Goal: Transaction & Acquisition: Book appointment/travel/reservation

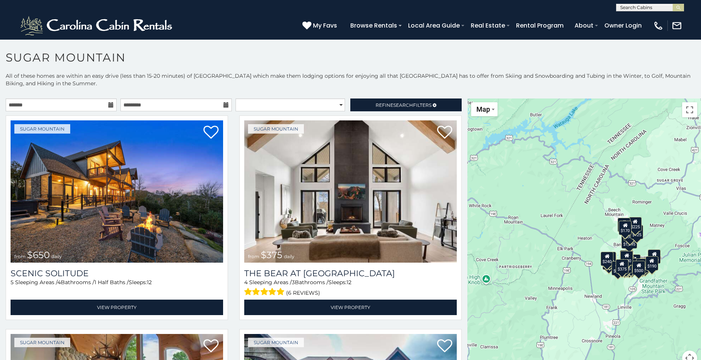
click at [266, 15] on div "(828) 295-6000 My Favs Browse Rentals Local Area Guide Activities & Attractions…" at bounding box center [350, 25] width 701 height 28
click at [94, 105] on input "text" at bounding box center [61, 104] width 111 height 13
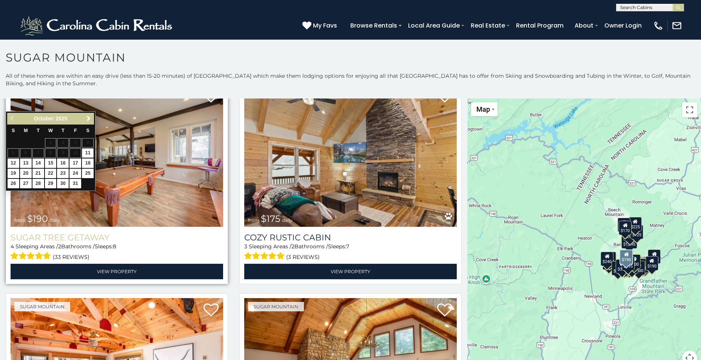
scroll to position [792, 0]
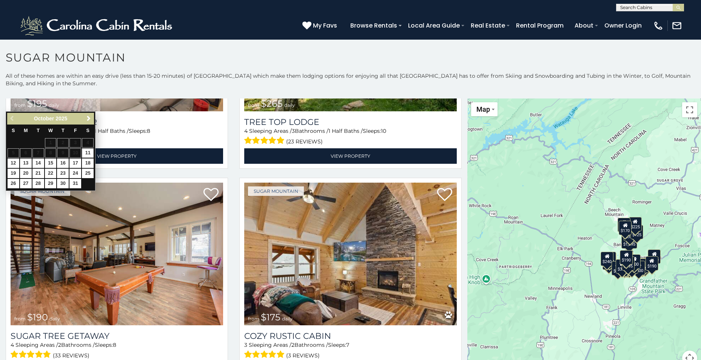
click at [202, 66] on h1 "Sugar Mountain" at bounding box center [350, 62] width 701 height 22
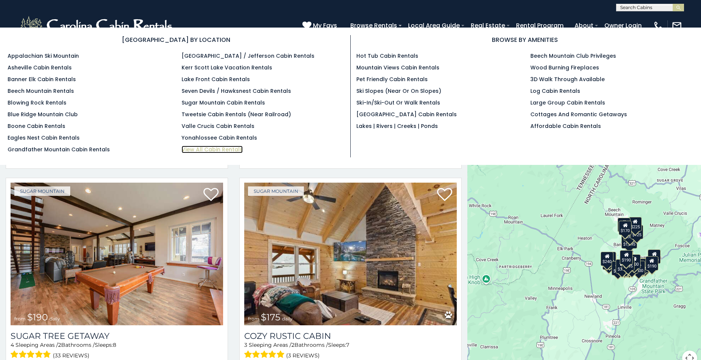
click at [189, 148] on link "View All Cabin Rentals" at bounding box center [211, 150] width 61 height 8
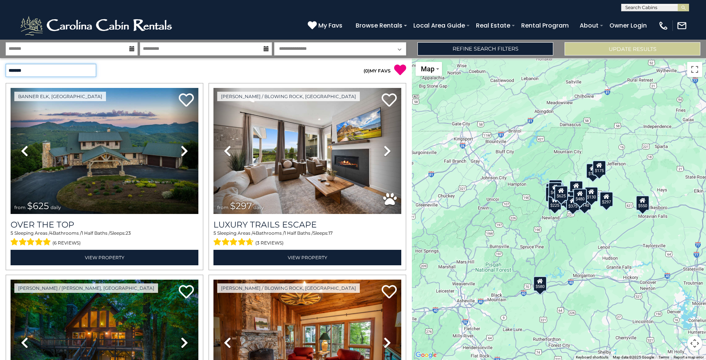
click at [90, 66] on select "**********" at bounding box center [51, 70] width 91 height 13
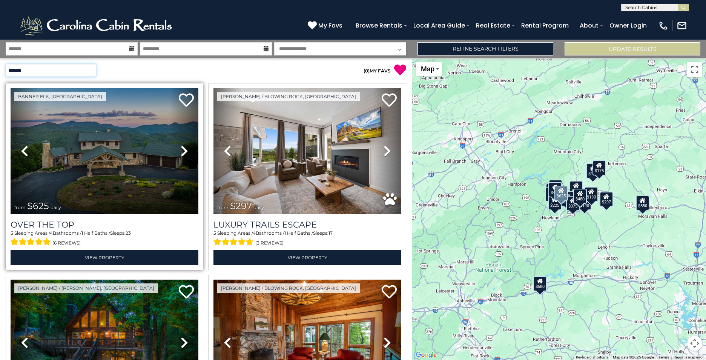
select select "**********"
click at [6, 64] on select "**********" at bounding box center [51, 70] width 91 height 13
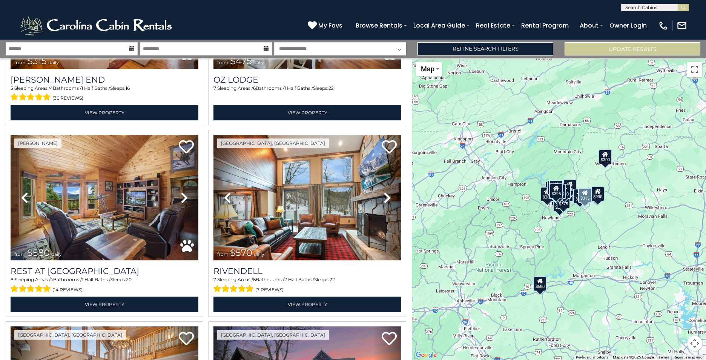
scroll to position [604, 0]
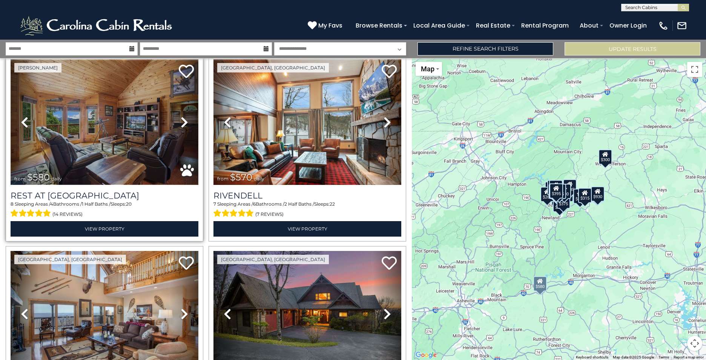
click at [127, 133] on img at bounding box center [105, 122] width 188 height 126
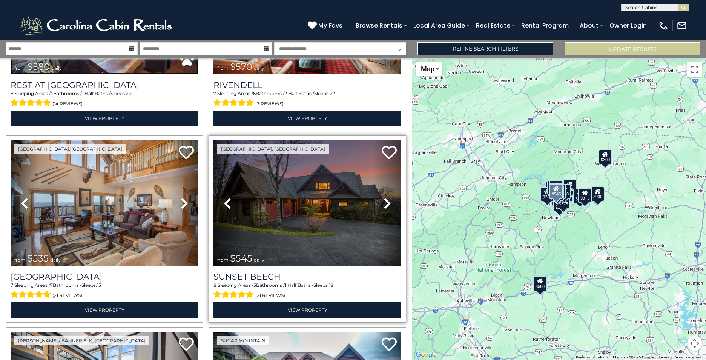
scroll to position [717, 0]
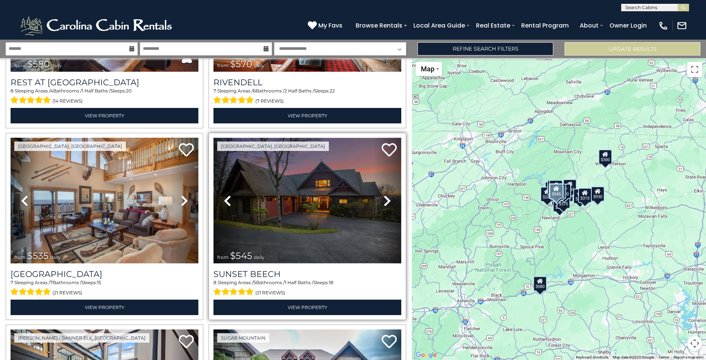
click at [297, 204] on img at bounding box center [308, 201] width 188 height 126
click at [300, 200] on img at bounding box center [308, 201] width 188 height 126
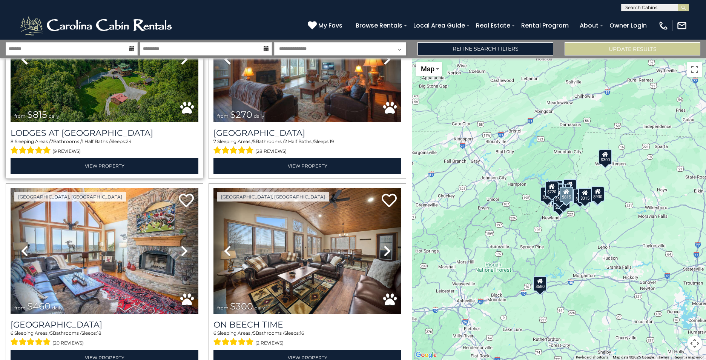
scroll to position [1434, 0]
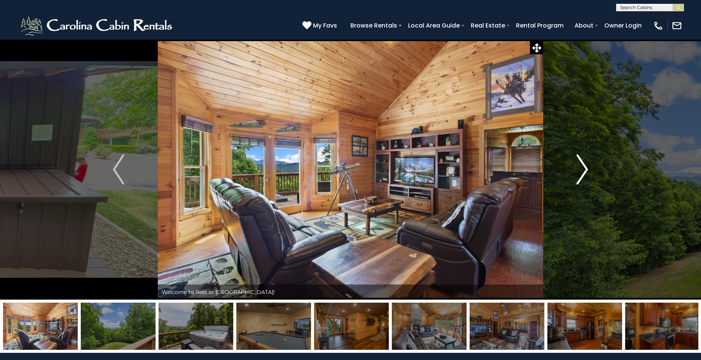
click at [580, 175] on img "Next" at bounding box center [582, 169] width 11 height 30
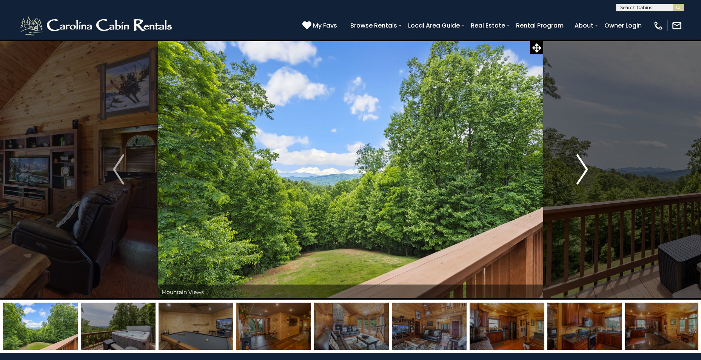
click at [580, 175] on img "Next" at bounding box center [582, 169] width 11 height 30
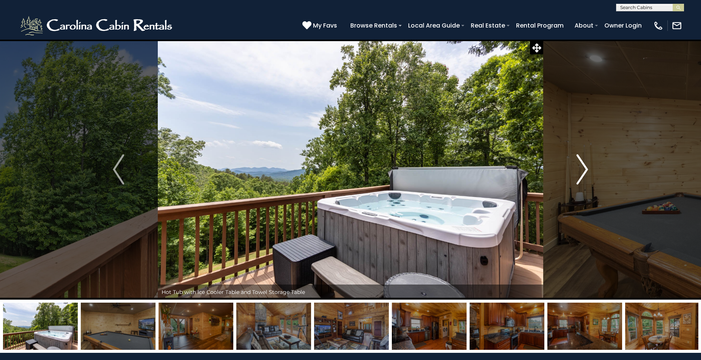
click at [580, 175] on img "Next" at bounding box center [582, 169] width 11 height 30
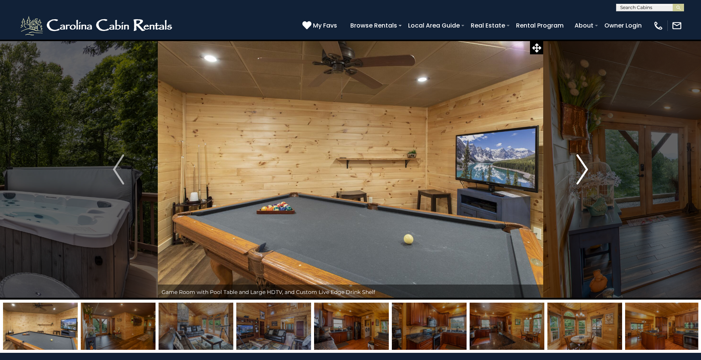
click at [580, 175] on img "Next" at bounding box center [582, 169] width 11 height 30
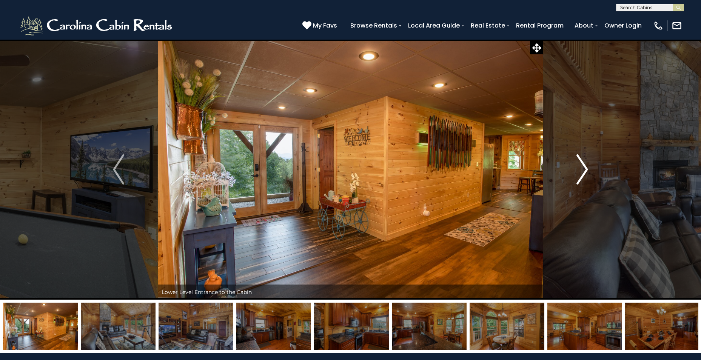
click at [580, 175] on img "Next" at bounding box center [582, 169] width 11 height 30
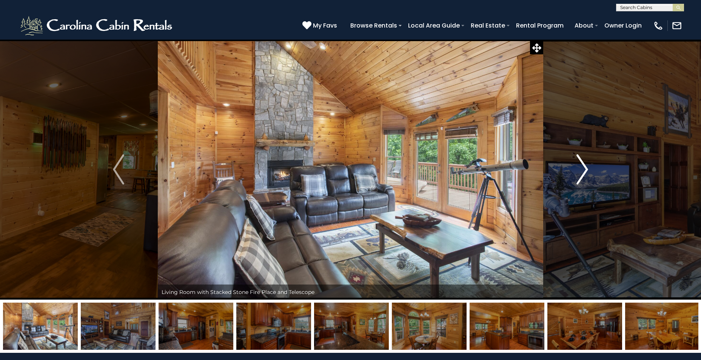
click at [580, 175] on img "Next" at bounding box center [582, 169] width 11 height 30
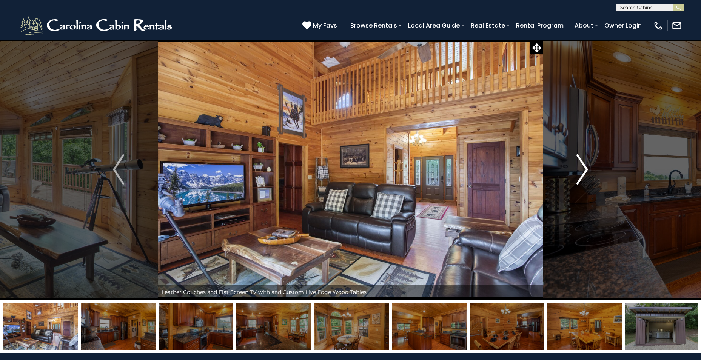
click at [580, 175] on img "Next" at bounding box center [582, 169] width 11 height 30
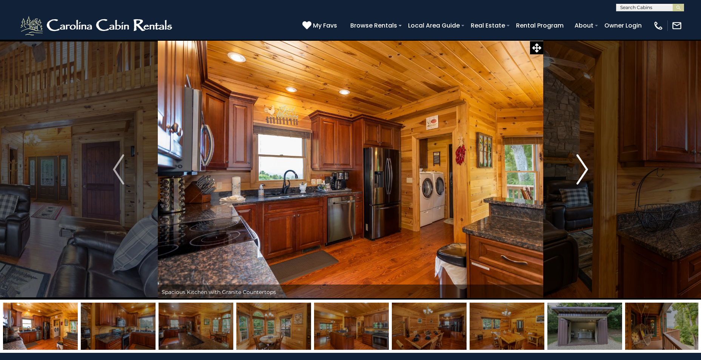
click at [580, 175] on img "Next" at bounding box center [582, 169] width 11 height 30
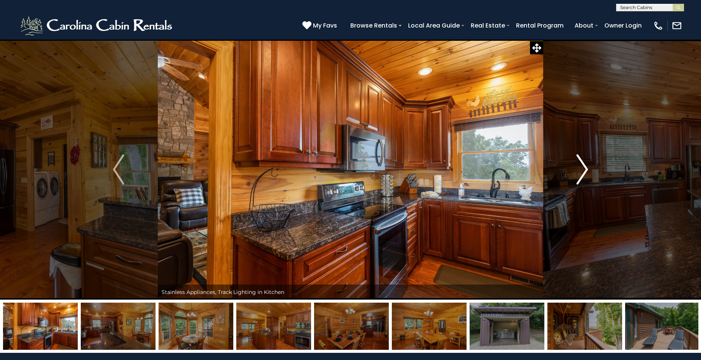
click at [580, 175] on img "Next" at bounding box center [582, 169] width 11 height 30
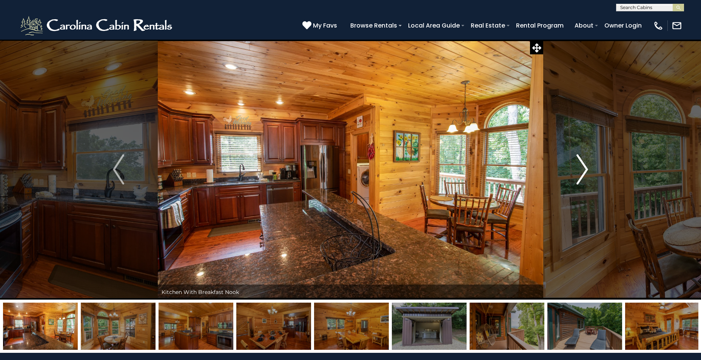
click at [580, 175] on img "Next" at bounding box center [582, 169] width 11 height 30
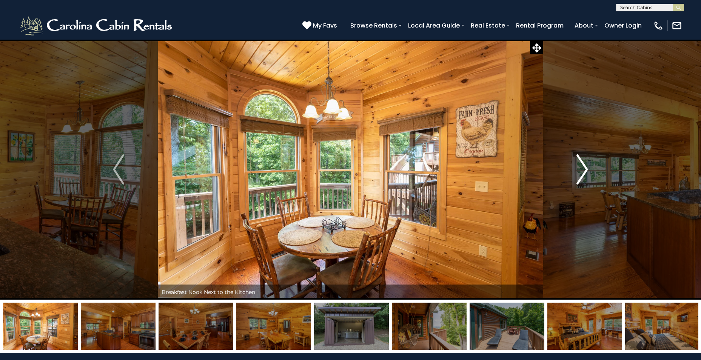
click at [580, 175] on img "Next" at bounding box center [582, 169] width 11 height 30
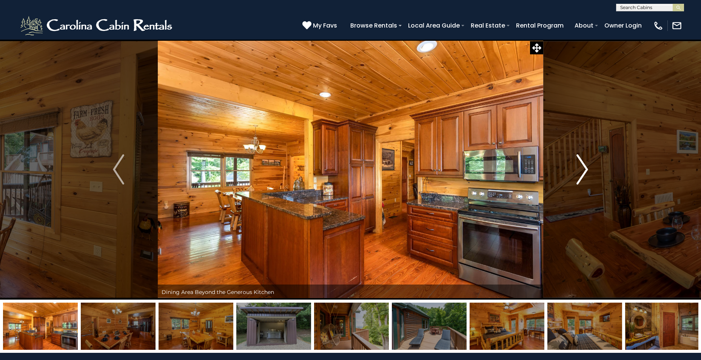
click at [580, 175] on img "Next" at bounding box center [582, 169] width 11 height 30
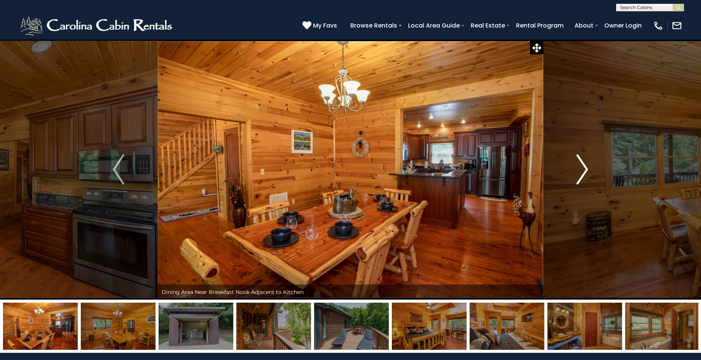
click at [580, 175] on img "Next" at bounding box center [582, 169] width 11 height 30
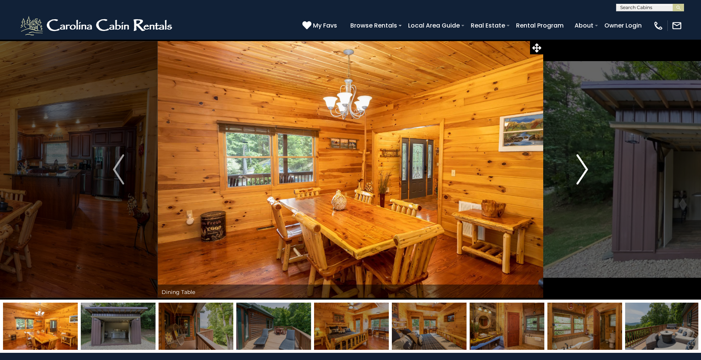
click at [580, 175] on img "Next" at bounding box center [582, 169] width 11 height 30
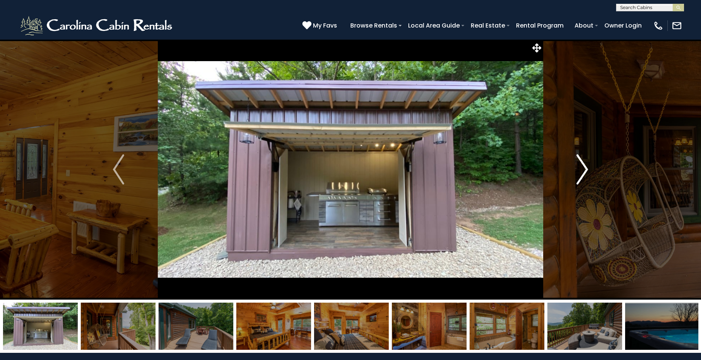
click at [580, 175] on img "Next" at bounding box center [582, 169] width 11 height 30
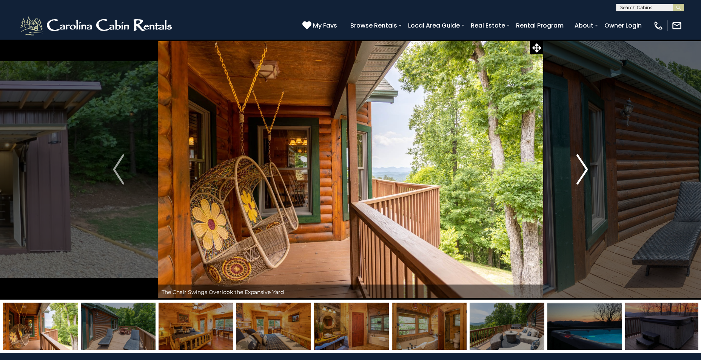
click at [580, 175] on img "Next" at bounding box center [582, 169] width 11 height 30
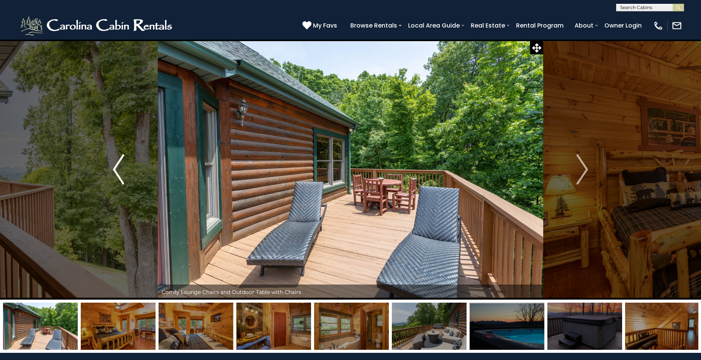
click at [119, 169] on img "Previous" at bounding box center [118, 169] width 11 height 30
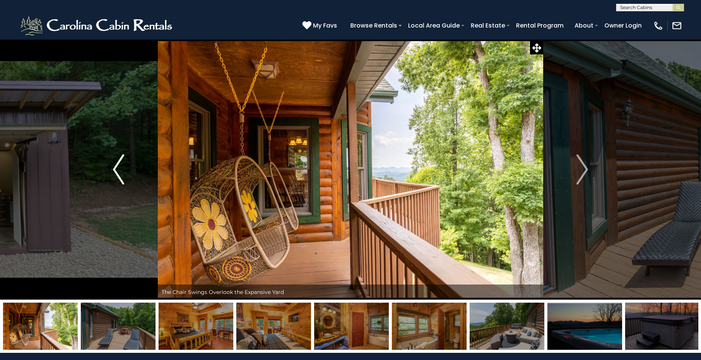
click at [119, 169] on img "Previous" at bounding box center [118, 169] width 11 height 30
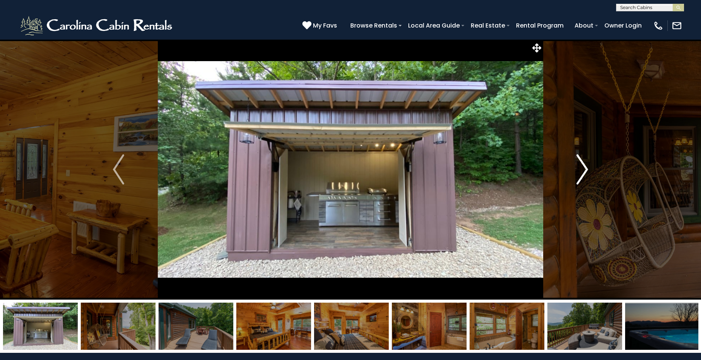
click at [586, 171] on img "Next" at bounding box center [582, 169] width 11 height 30
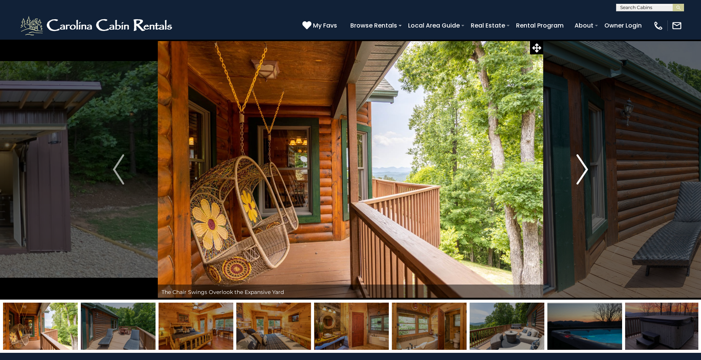
click at [586, 171] on img "Next" at bounding box center [582, 169] width 11 height 30
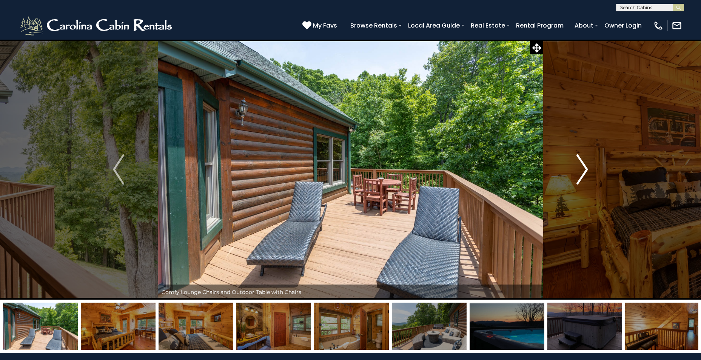
click at [586, 171] on img "Next" at bounding box center [582, 169] width 11 height 30
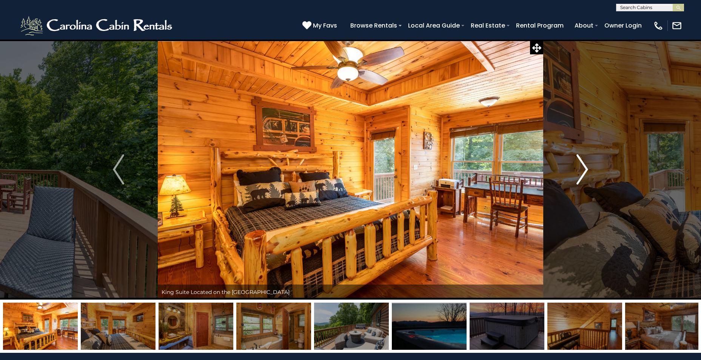
click at [585, 169] on img "Next" at bounding box center [582, 169] width 11 height 30
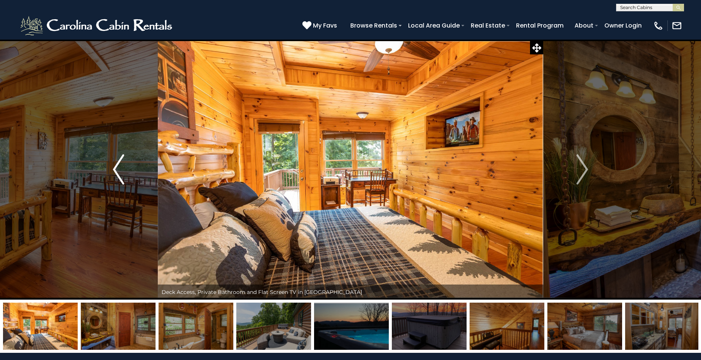
click at [110, 163] on button "Previous" at bounding box center [119, 169] width 78 height 260
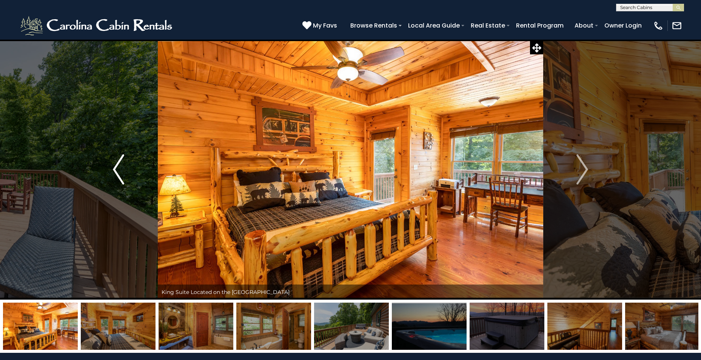
click at [113, 163] on img "Previous" at bounding box center [118, 169] width 11 height 30
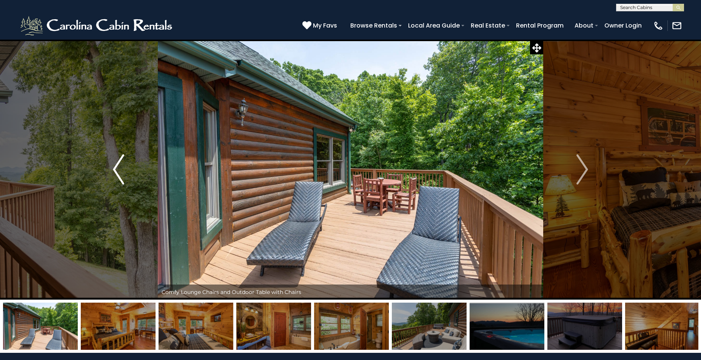
click at [114, 164] on img "Previous" at bounding box center [118, 169] width 11 height 30
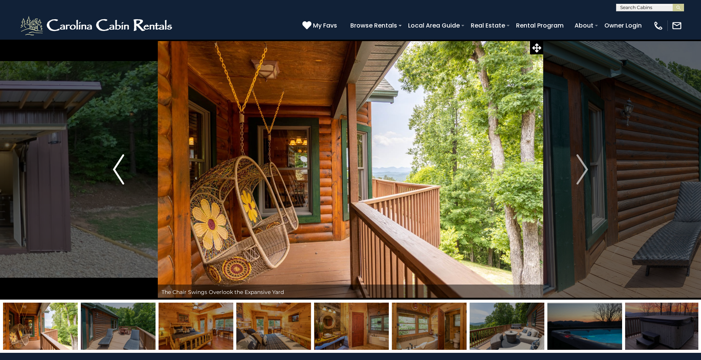
click at [119, 166] on img "Previous" at bounding box center [118, 169] width 11 height 30
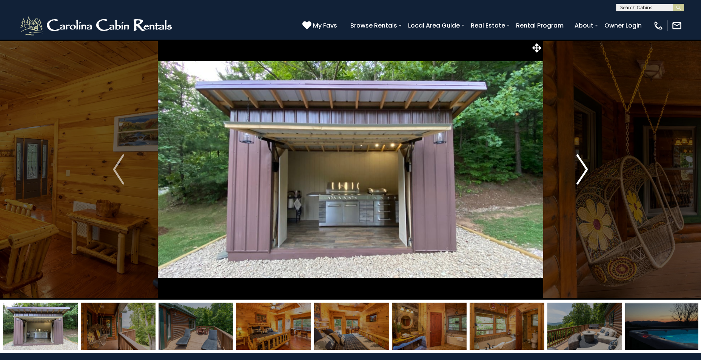
click at [588, 168] on img "Next" at bounding box center [582, 169] width 11 height 30
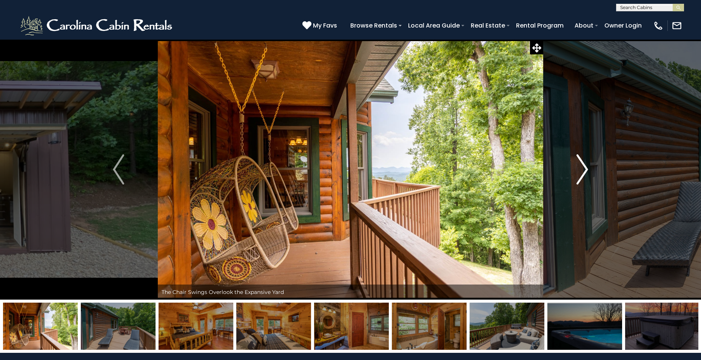
click at [588, 168] on img "Next" at bounding box center [582, 169] width 11 height 30
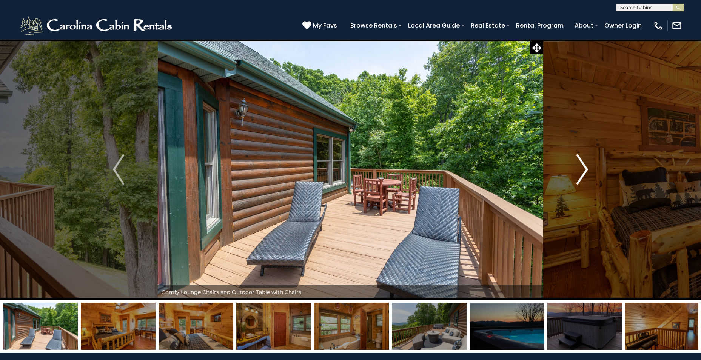
click at [588, 168] on img "Next" at bounding box center [582, 169] width 11 height 30
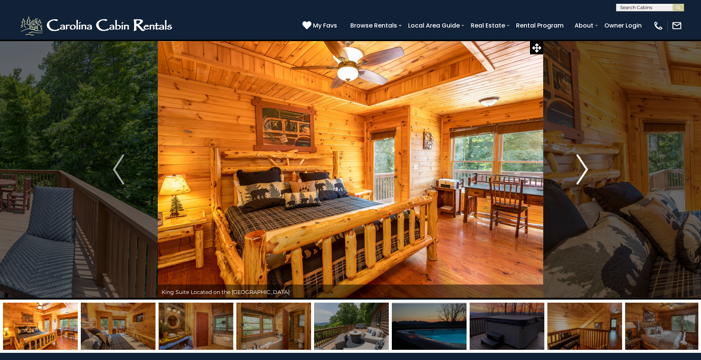
click at [588, 168] on img "Next" at bounding box center [582, 169] width 11 height 30
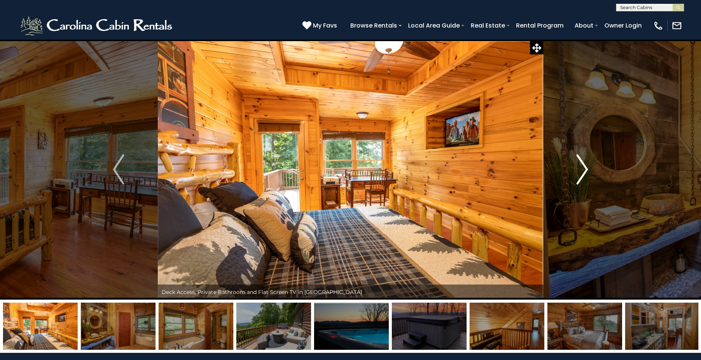
click at [588, 168] on img "Next" at bounding box center [582, 169] width 11 height 30
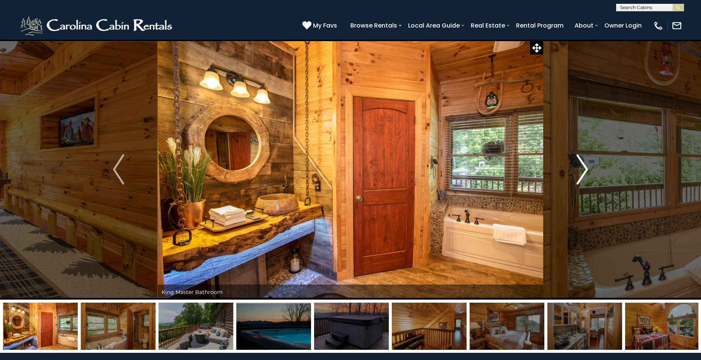
click at [588, 168] on img "Next" at bounding box center [582, 169] width 11 height 30
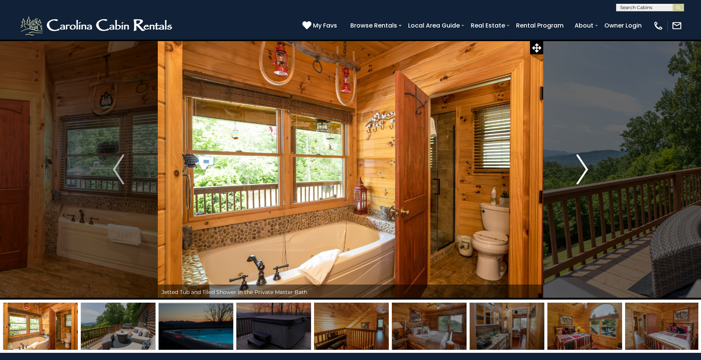
click at [588, 168] on img "Next" at bounding box center [582, 169] width 11 height 30
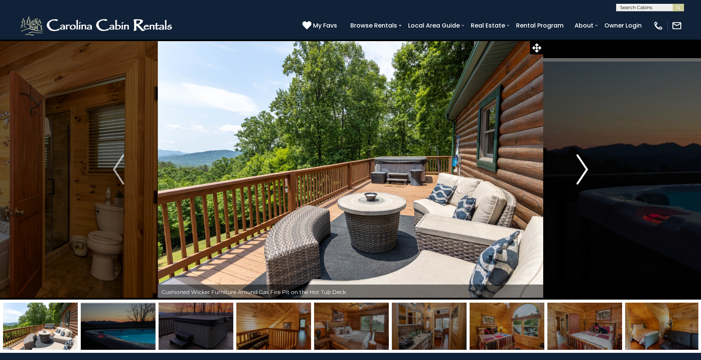
click at [588, 168] on img "Next" at bounding box center [582, 169] width 11 height 30
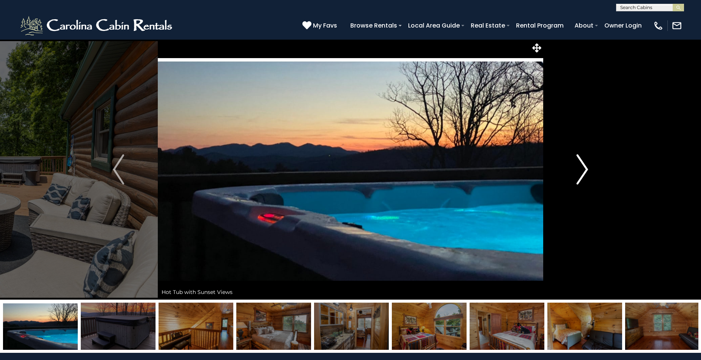
click at [588, 168] on img "Next" at bounding box center [582, 169] width 11 height 30
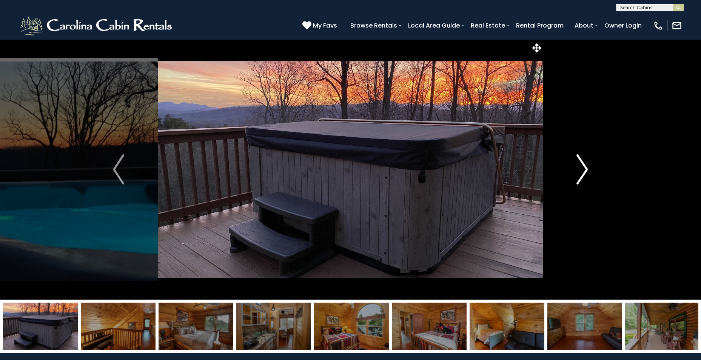
click at [588, 168] on img "Next" at bounding box center [582, 169] width 11 height 30
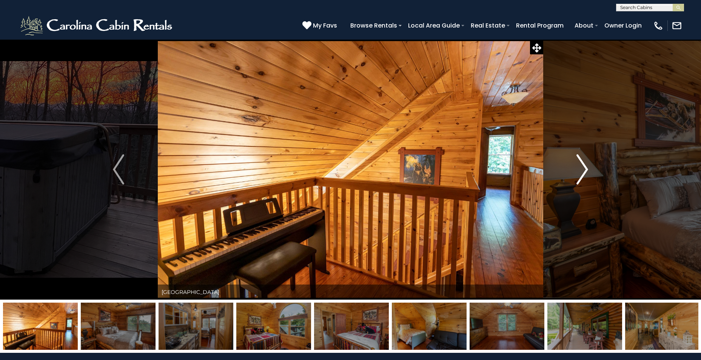
click at [588, 168] on img "Next" at bounding box center [582, 169] width 11 height 30
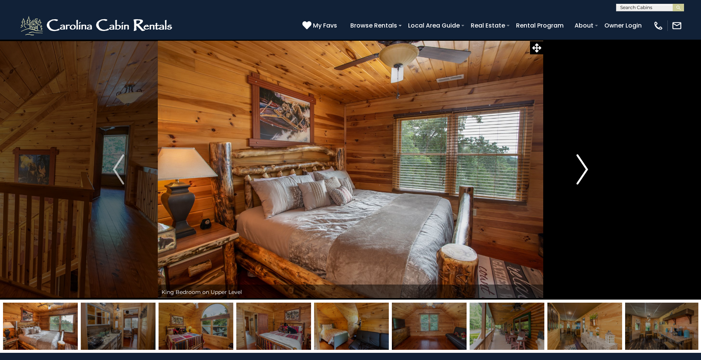
click at [588, 168] on img "Next" at bounding box center [582, 169] width 11 height 30
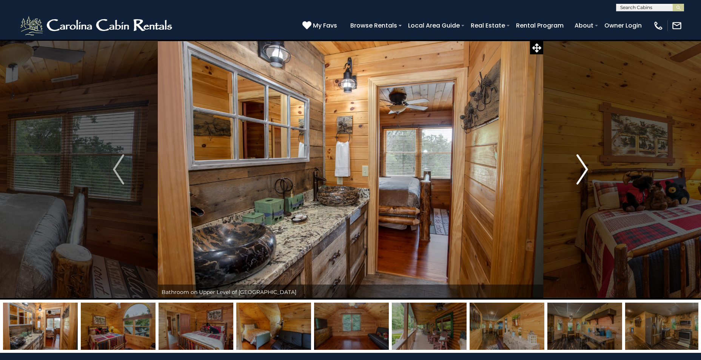
click at [588, 168] on img "Next" at bounding box center [582, 169] width 11 height 30
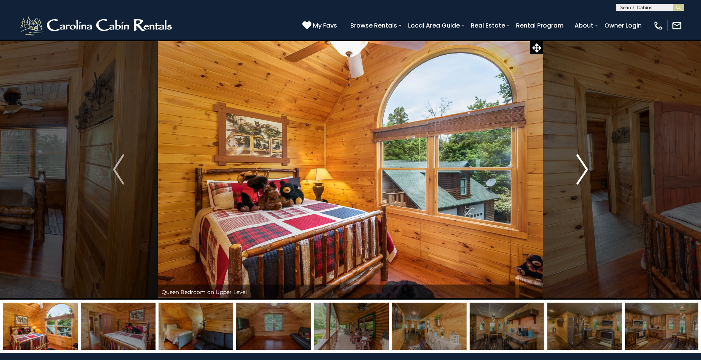
click at [588, 168] on img "Next" at bounding box center [582, 169] width 11 height 30
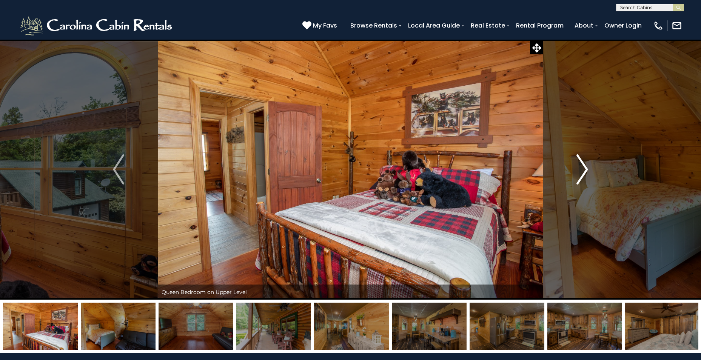
click at [588, 168] on img "Next" at bounding box center [582, 169] width 11 height 30
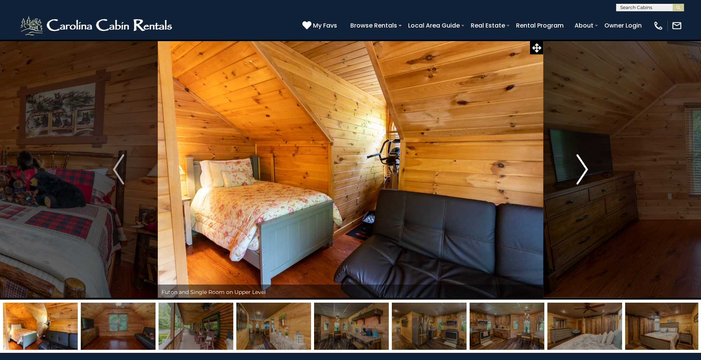
click at [588, 168] on img "Next" at bounding box center [582, 169] width 11 height 30
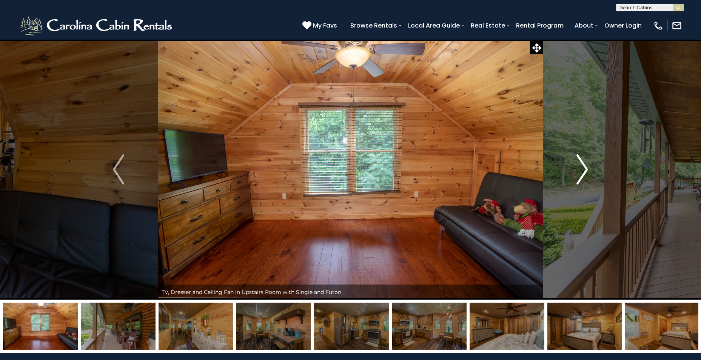
click at [586, 167] on img "Next" at bounding box center [582, 169] width 11 height 30
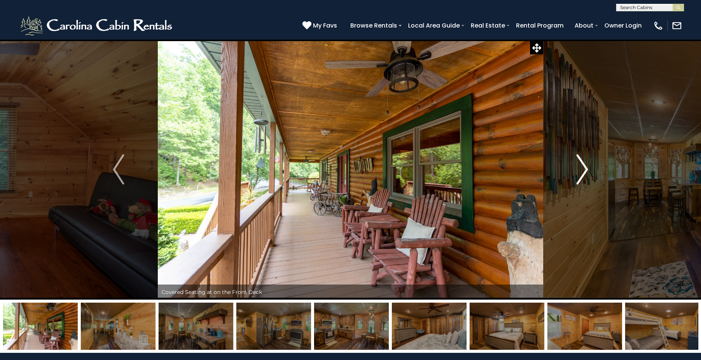
click at [586, 167] on img "Next" at bounding box center [582, 169] width 11 height 30
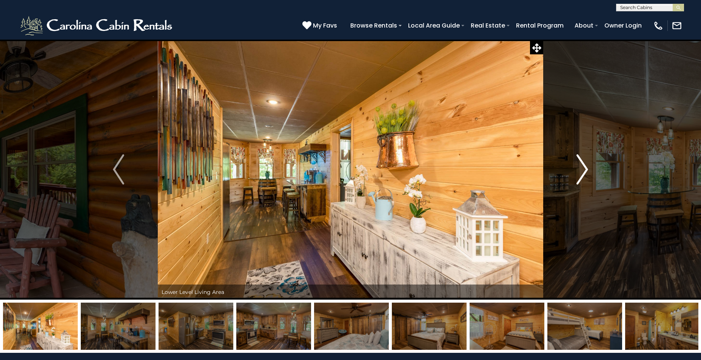
click at [586, 167] on img "Next" at bounding box center [582, 169] width 11 height 30
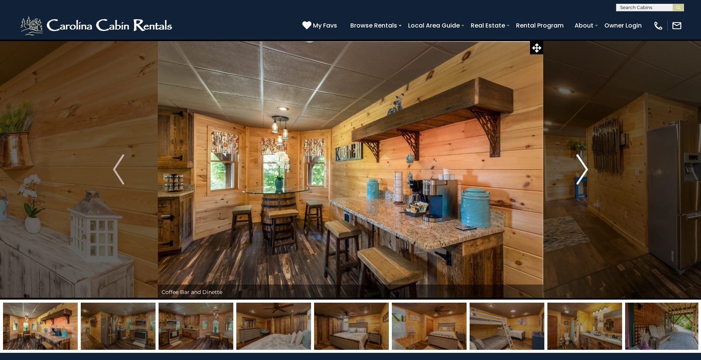
click at [586, 167] on img "Next" at bounding box center [582, 169] width 11 height 30
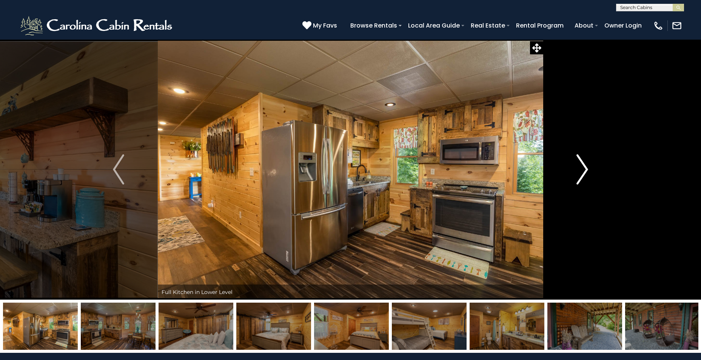
click at [586, 167] on img "Next" at bounding box center [582, 169] width 11 height 30
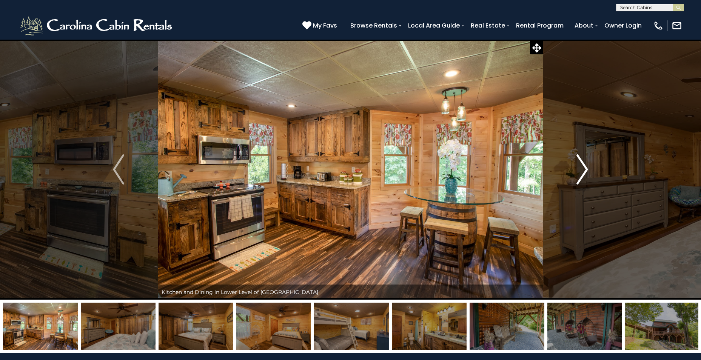
click at [586, 167] on img "Next" at bounding box center [582, 169] width 11 height 30
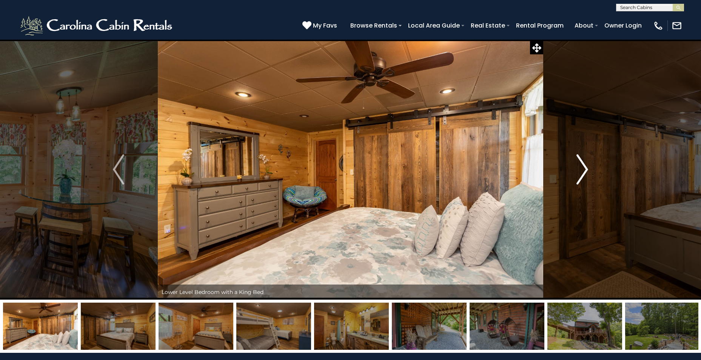
click at [586, 167] on img "Next" at bounding box center [582, 169] width 11 height 30
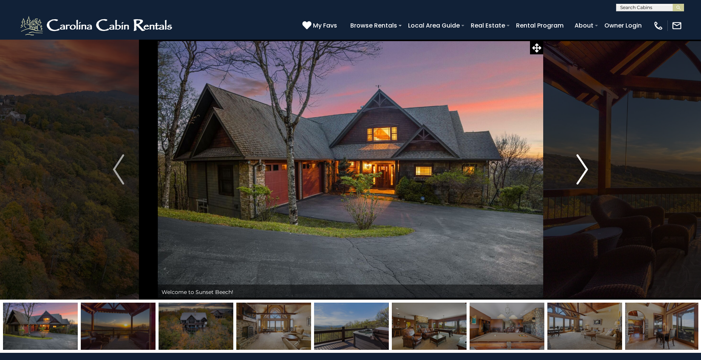
click at [586, 178] on img "Next" at bounding box center [582, 169] width 11 height 30
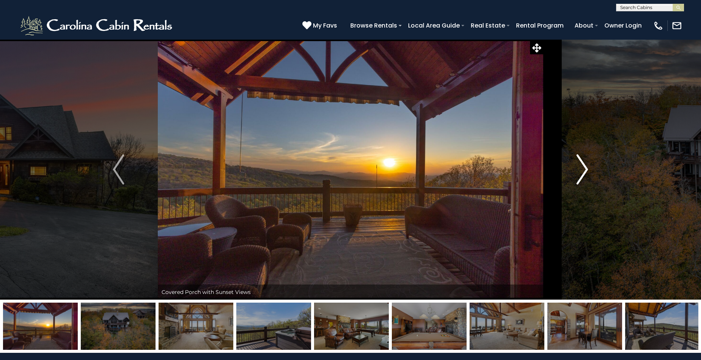
click at [586, 178] on img "Next" at bounding box center [582, 169] width 11 height 30
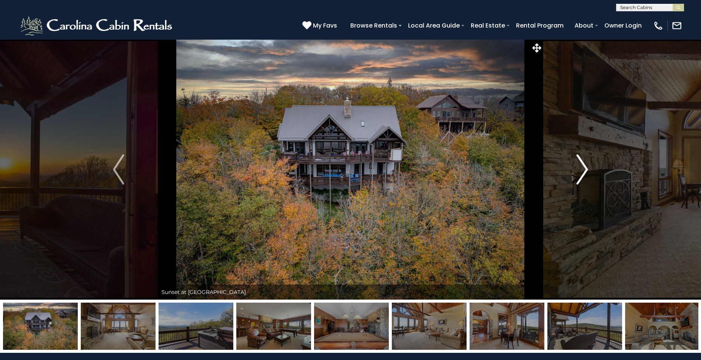
click at [586, 178] on img "Next" at bounding box center [582, 169] width 11 height 30
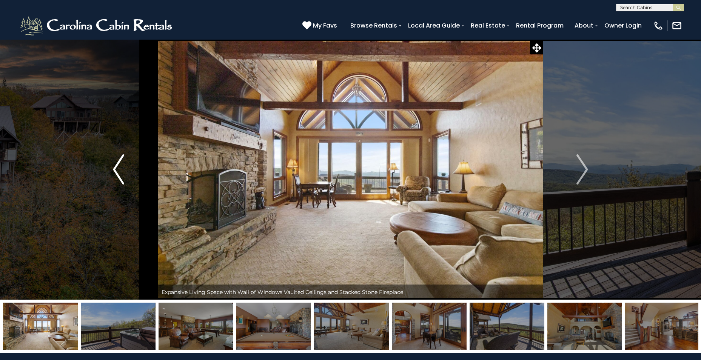
click at [118, 168] on img "Previous" at bounding box center [118, 169] width 11 height 30
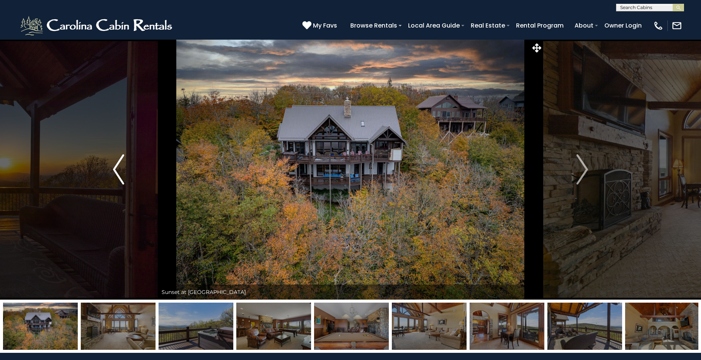
click at [118, 168] on img "Previous" at bounding box center [118, 169] width 11 height 30
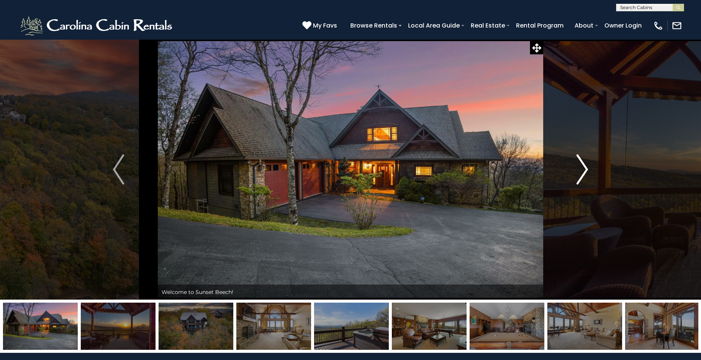
click at [581, 175] on img "Next" at bounding box center [582, 169] width 11 height 30
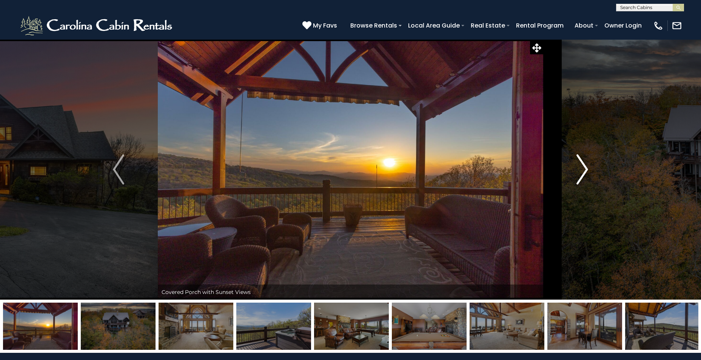
click at [581, 175] on img "Next" at bounding box center [582, 169] width 11 height 30
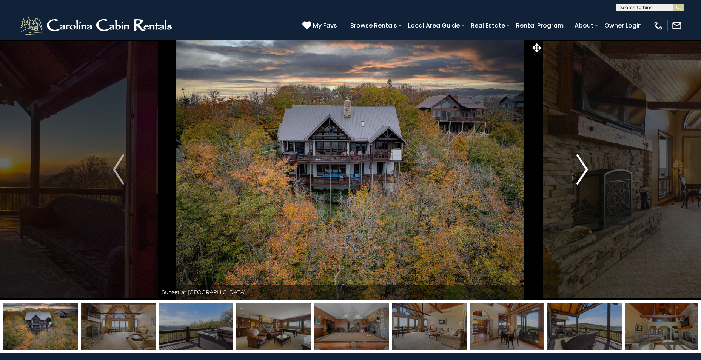
click at [581, 175] on img "Next" at bounding box center [582, 169] width 11 height 30
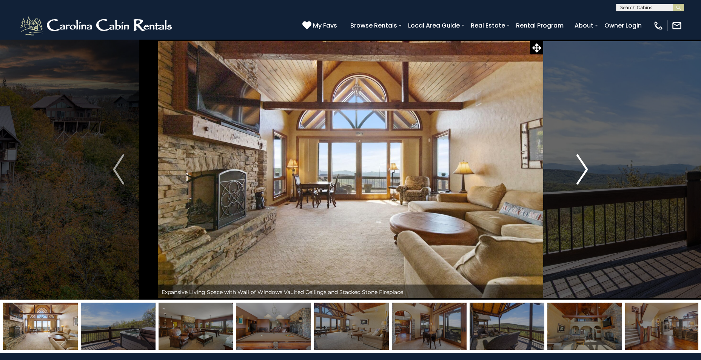
click at [581, 175] on img "Next" at bounding box center [582, 169] width 11 height 30
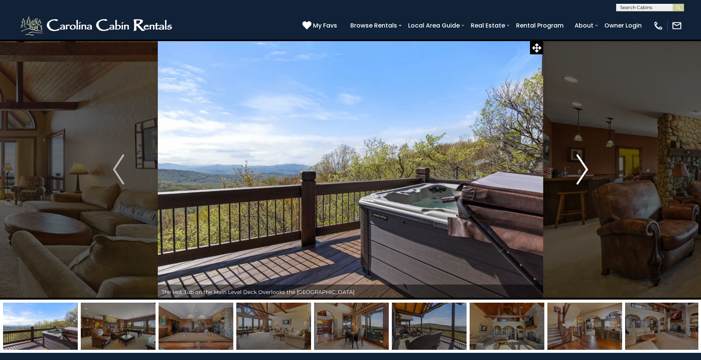
click at [581, 175] on img "Next" at bounding box center [582, 169] width 11 height 30
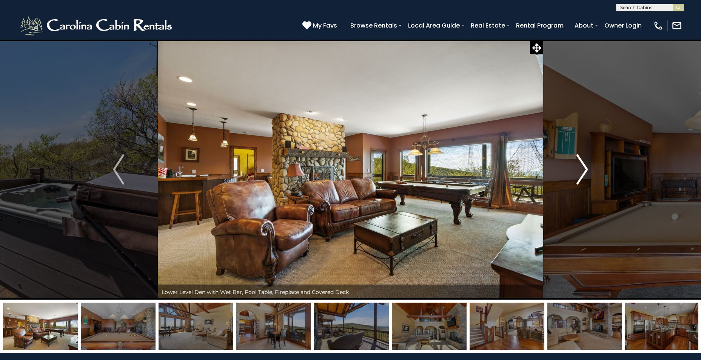
click at [581, 175] on img "Next" at bounding box center [582, 169] width 11 height 30
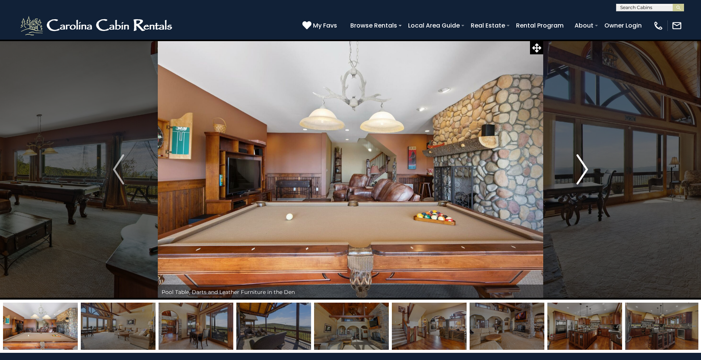
click at [581, 175] on img "Next" at bounding box center [582, 169] width 11 height 30
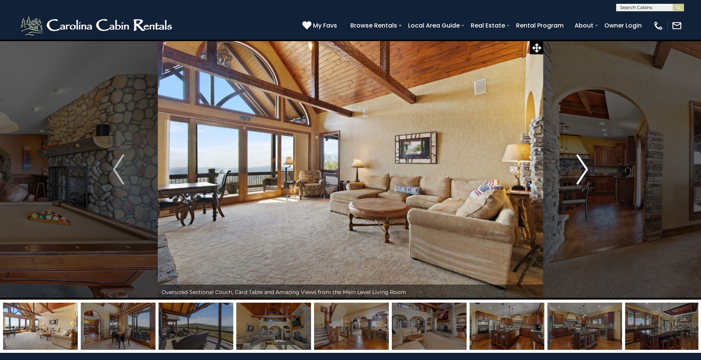
click at [581, 175] on img "Next" at bounding box center [582, 169] width 11 height 30
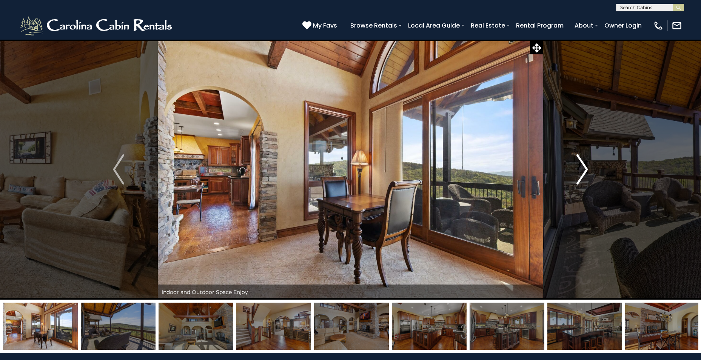
click at [581, 175] on img "Next" at bounding box center [582, 169] width 11 height 30
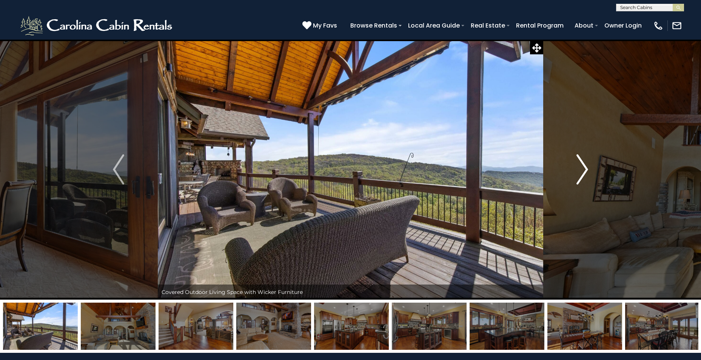
click at [581, 175] on img "Next" at bounding box center [582, 169] width 11 height 30
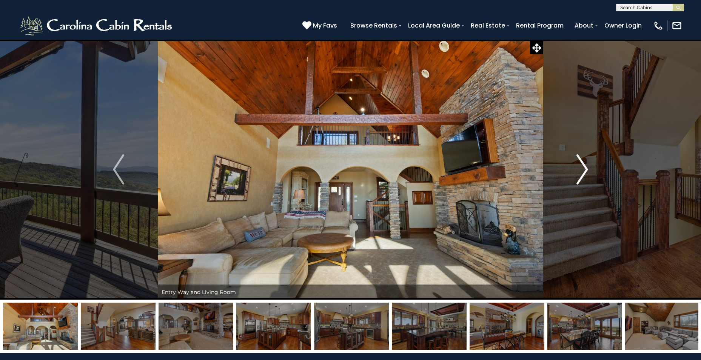
click at [581, 175] on img "Next" at bounding box center [582, 169] width 11 height 30
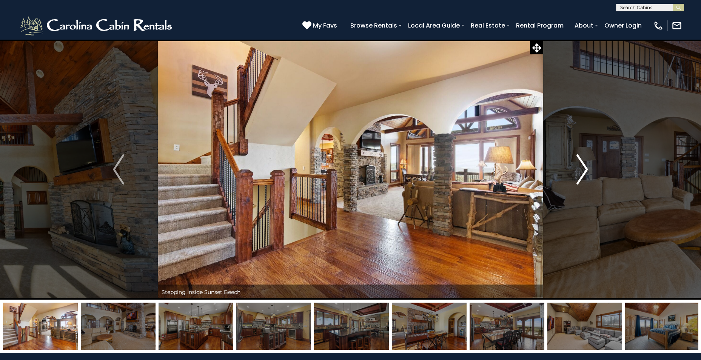
click at [581, 175] on img "Next" at bounding box center [582, 169] width 11 height 30
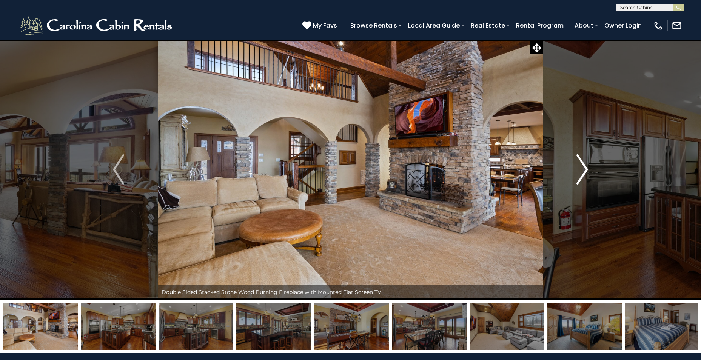
click at [581, 175] on img "Next" at bounding box center [582, 169] width 11 height 30
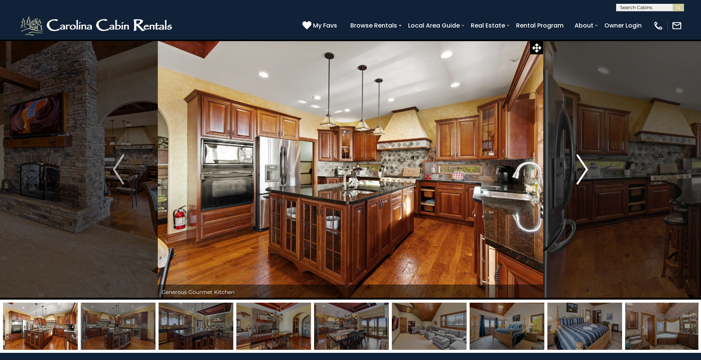
click at [581, 175] on img "Next" at bounding box center [582, 169] width 11 height 30
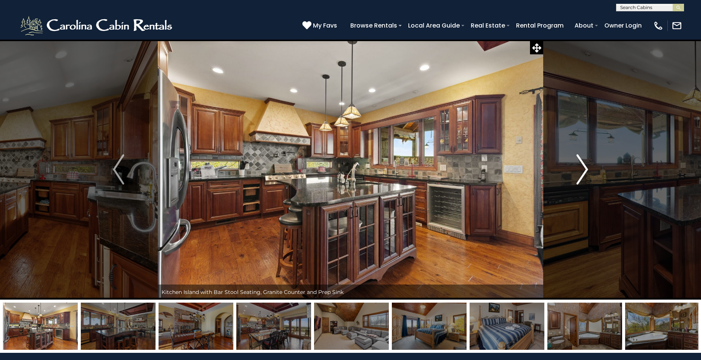
click at [581, 175] on img "Next" at bounding box center [582, 169] width 11 height 30
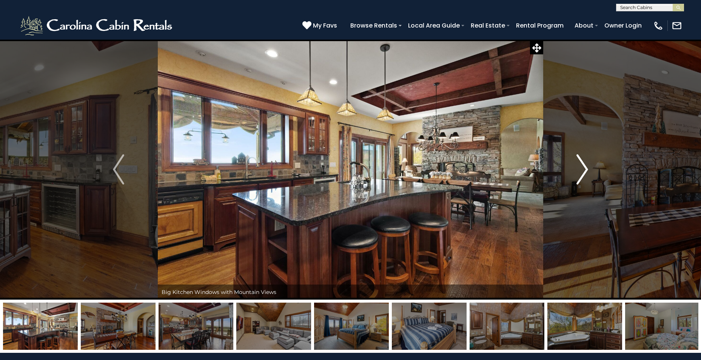
click at [581, 175] on img "Next" at bounding box center [582, 169] width 11 height 30
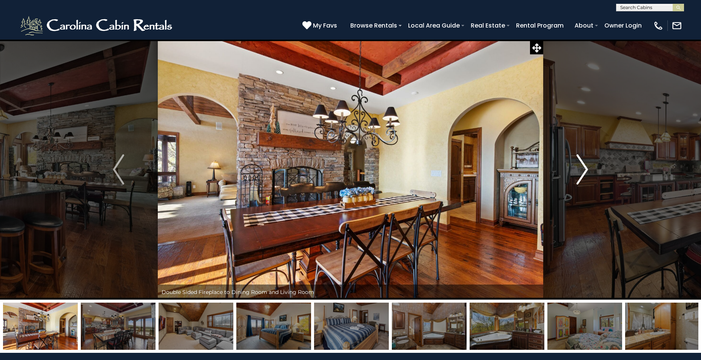
click at [581, 175] on img "Next" at bounding box center [582, 169] width 11 height 30
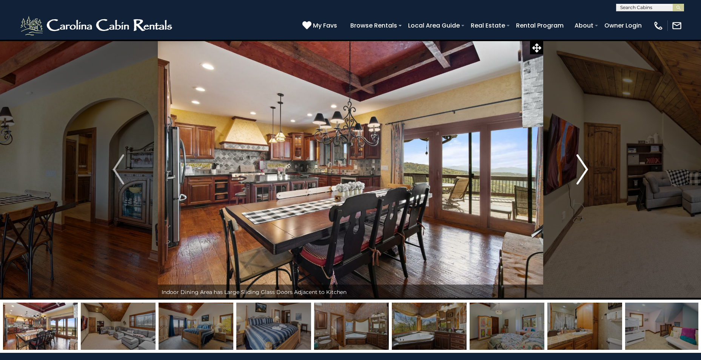
click at [581, 175] on img "Next" at bounding box center [582, 169] width 11 height 30
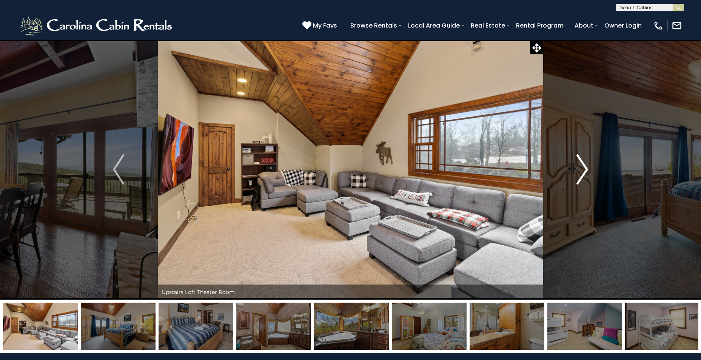
click at [581, 175] on img "Next" at bounding box center [582, 169] width 11 height 30
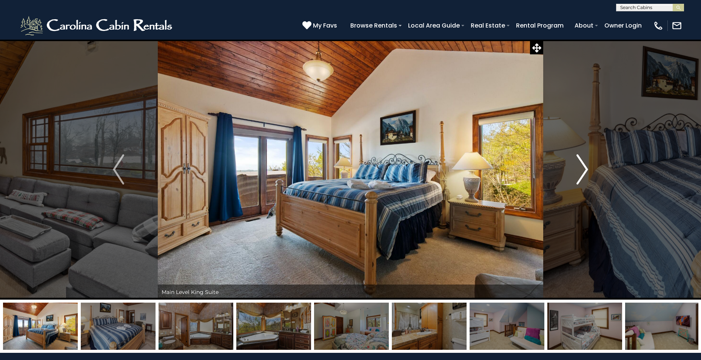
click at [581, 175] on img "Next" at bounding box center [582, 169] width 11 height 30
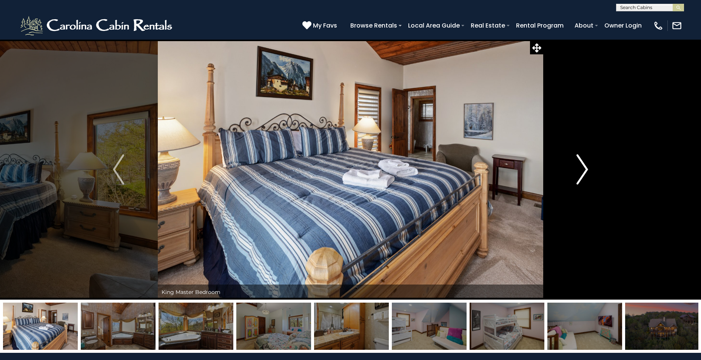
click at [581, 175] on img "Next" at bounding box center [582, 169] width 11 height 30
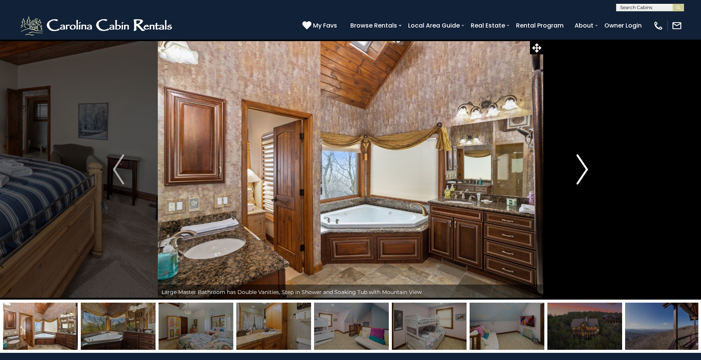
click at [581, 175] on img "Next" at bounding box center [582, 169] width 11 height 30
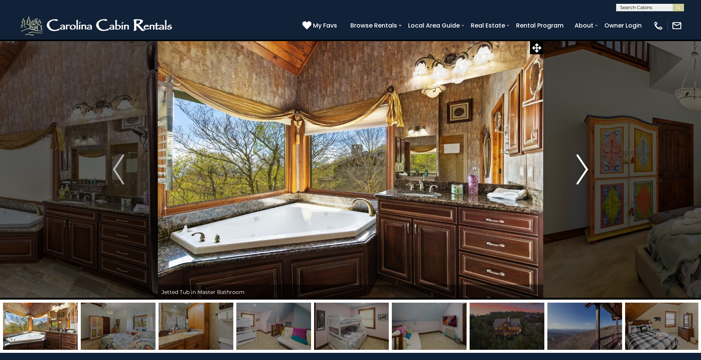
click at [581, 175] on img "Next" at bounding box center [582, 169] width 11 height 30
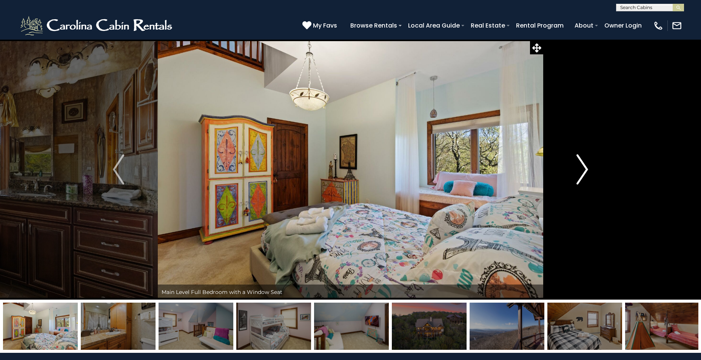
click at [581, 175] on img "Next" at bounding box center [582, 169] width 11 height 30
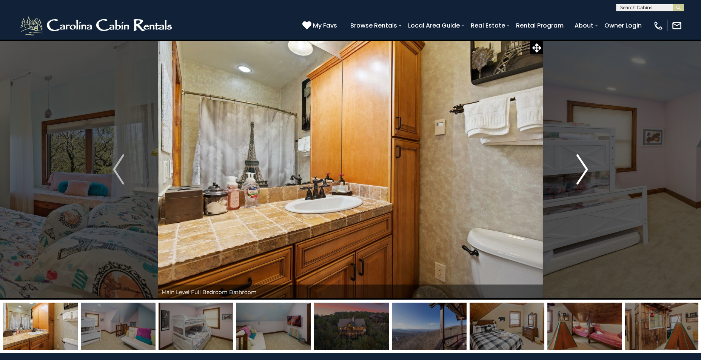
click at [581, 175] on img "Next" at bounding box center [582, 169] width 11 height 30
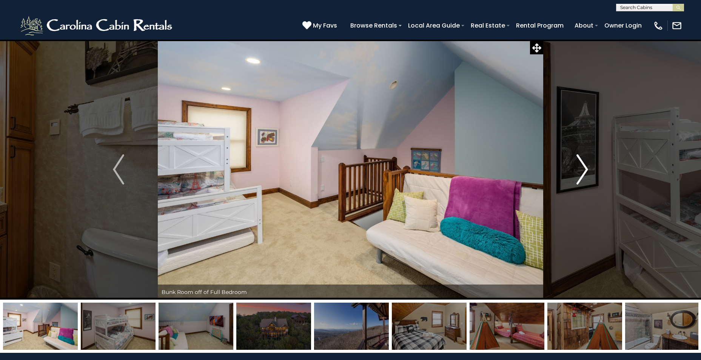
click at [581, 175] on img "Next" at bounding box center [582, 169] width 11 height 30
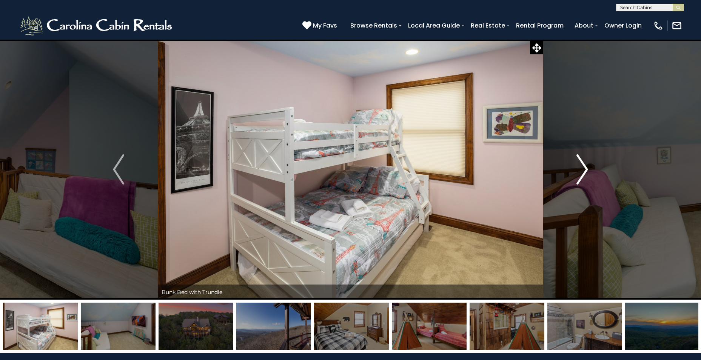
click at [581, 175] on img "Next" at bounding box center [582, 169] width 11 height 30
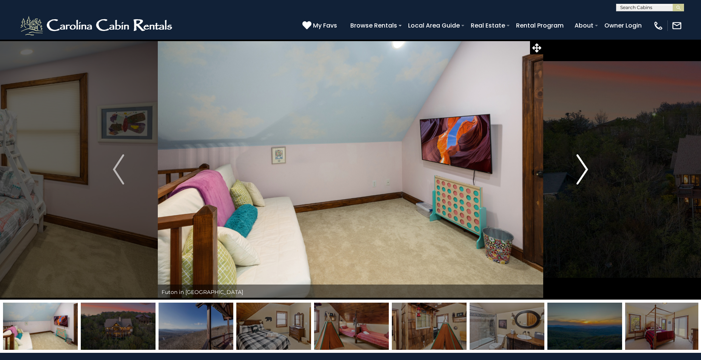
click at [581, 175] on img "Next" at bounding box center [582, 169] width 11 height 30
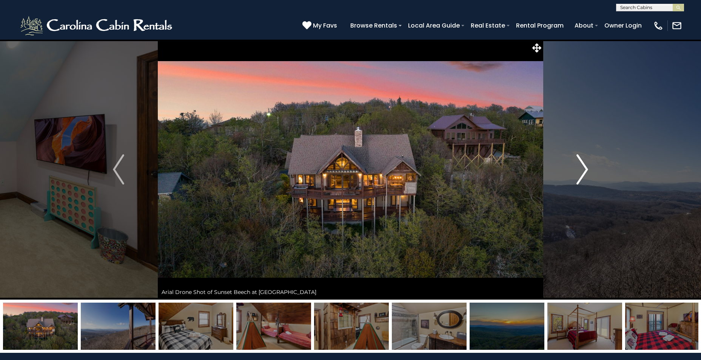
click at [581, 175] on img "Next" at bounding box center [582, 169] width 11 height 30
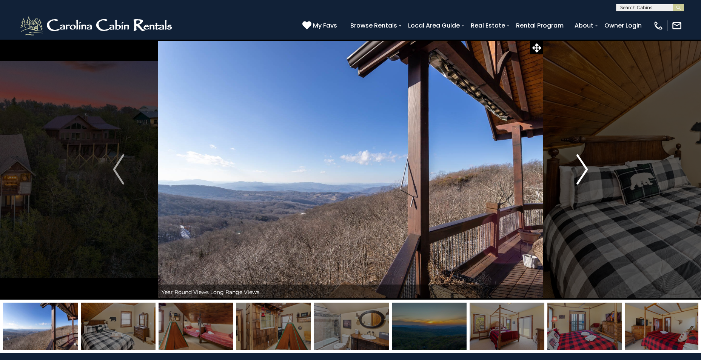
click at [581, 175] on img "Next" at bounding box center [582, 169] width 11 height 30
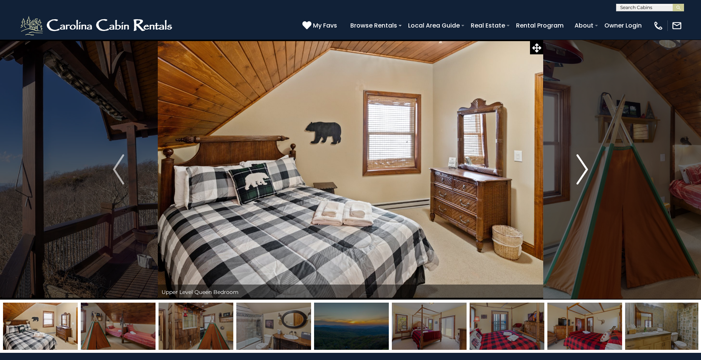
click at [581, 175] on img "Next" at bounding box center [582, 169] width 11 height 30
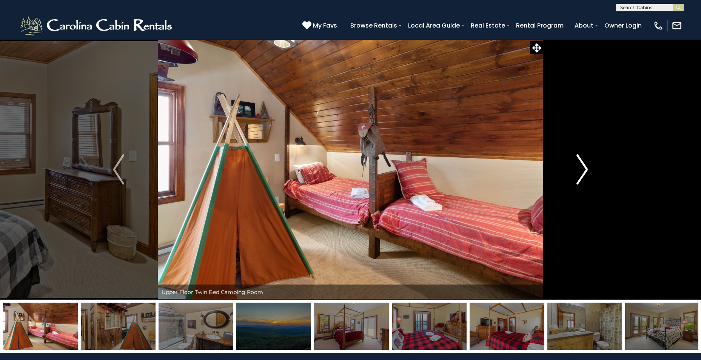
click at [581, 175] on img "Next" at bounding box center [582, 169] width 11 height 30
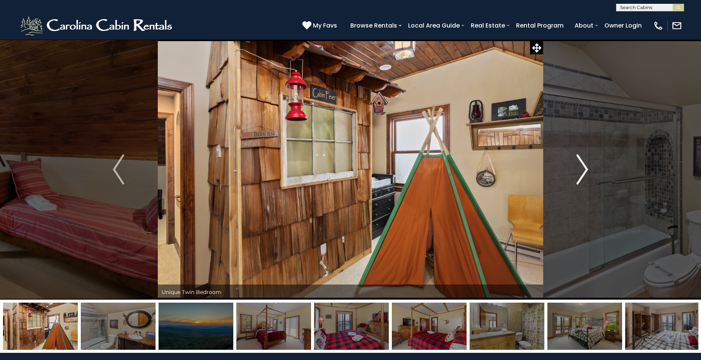
click at [581, 175] on img "Next" at bounding box center [582, 169] width 11 height 30
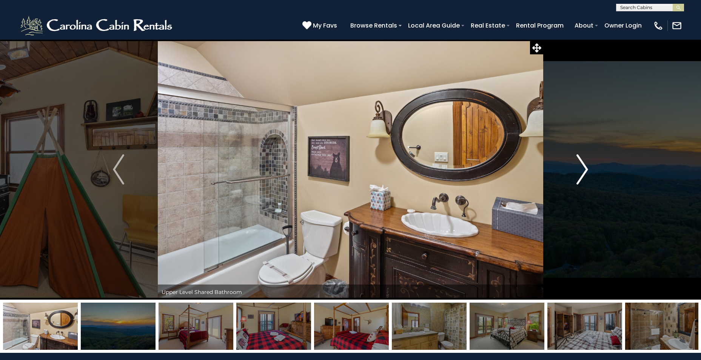
click at [581, 175] on img "Next" at bounding box center [582, 169] width 11 height 30
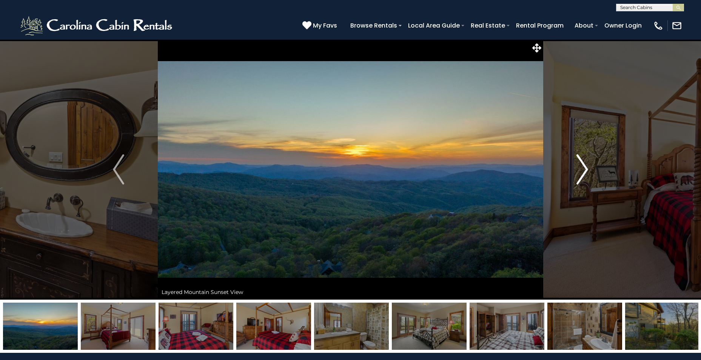
click at [581, 175] on img "Next" at bounding box center [582, 169] width 11 height 30
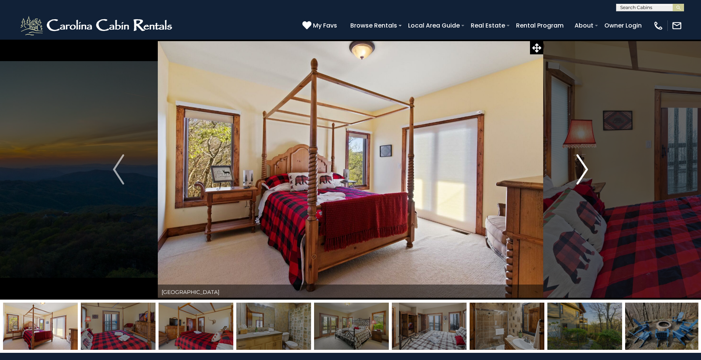
click at [581, 175] on img "Next" at bounding box center [582, 169] width 11 height 30
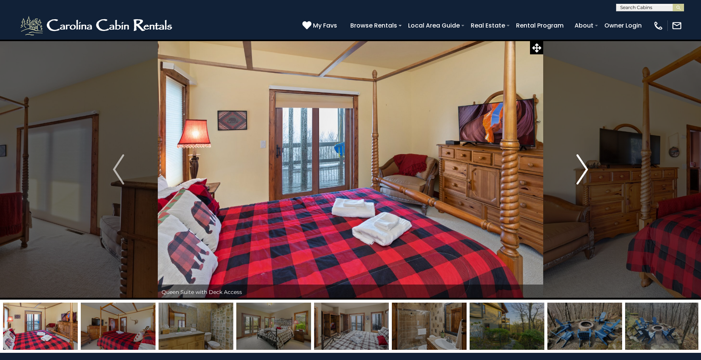
click at [581, 175] on img "Next" at bounding box center [582, 169] width 11 height 30
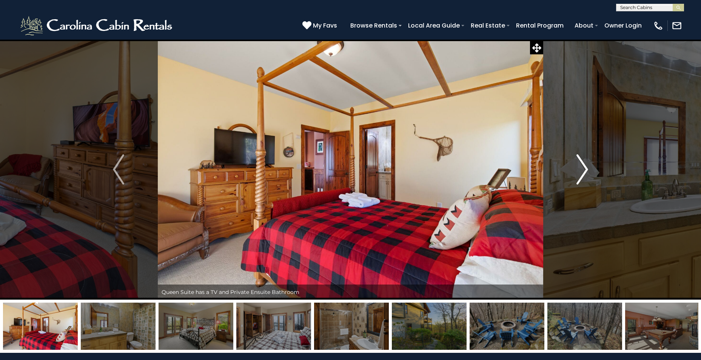
click at [581, 175] on img "Next" at bounding box center [582, 169] width 11 height 30
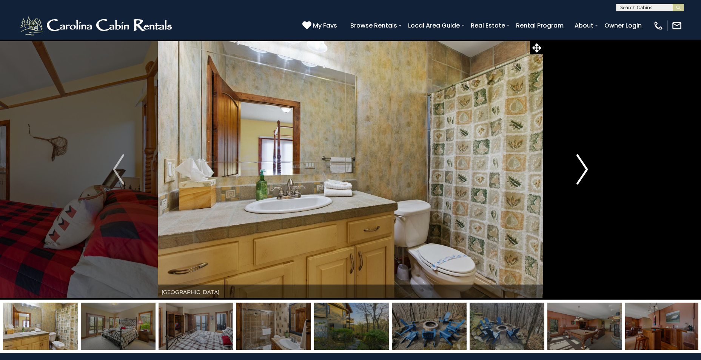
click at [581, 175] on img "Next" at bounding box center [582, 169] width 11 height 30
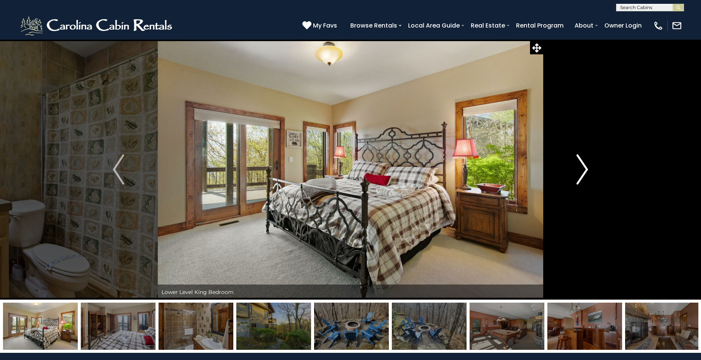
click at [581, 175] on img "Next" at bounding box center [582, 169] width 11 height 30
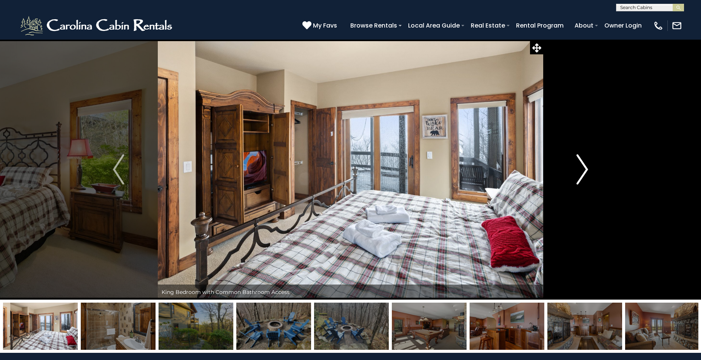
click at [581, 175] on img "Next" at bounding box center [582, 169] width 11 height 30
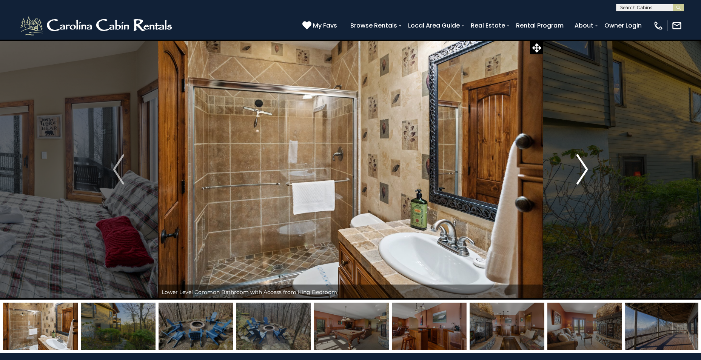
click at [581, 175] on img "Next" at bounding box center [582, 169] width 11 height 30
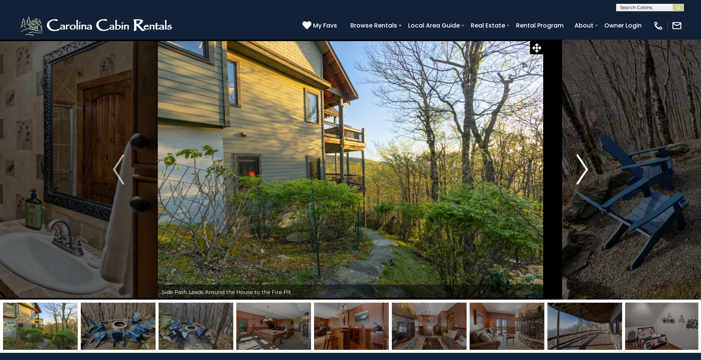
click at [580, 175] on img "Next" at bounding box center [582, 169] width 11 height 30
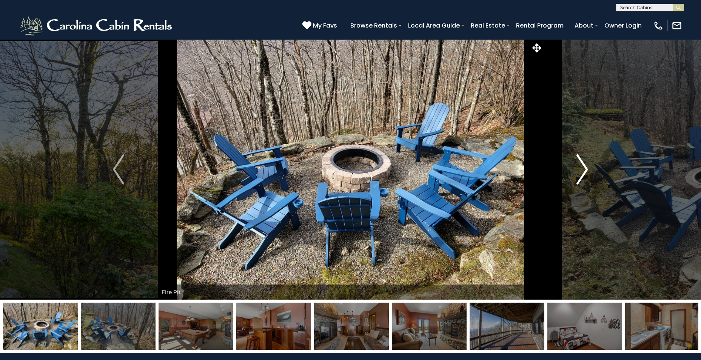
click at [580, 175] on img "Next" at bounding box center [582, 169] width 11 height 30
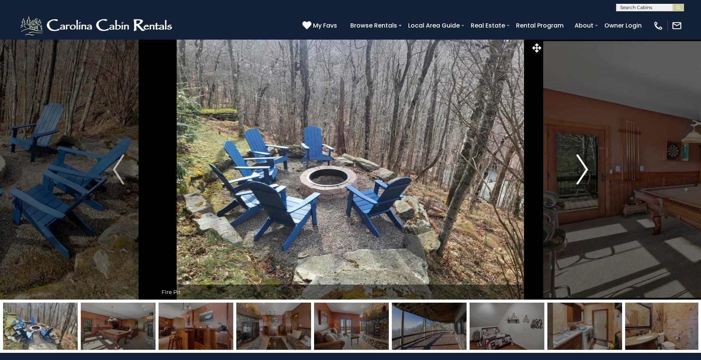
click at [580, 175] on img "Next" at bounding box center [582, 169] width 11 height 30
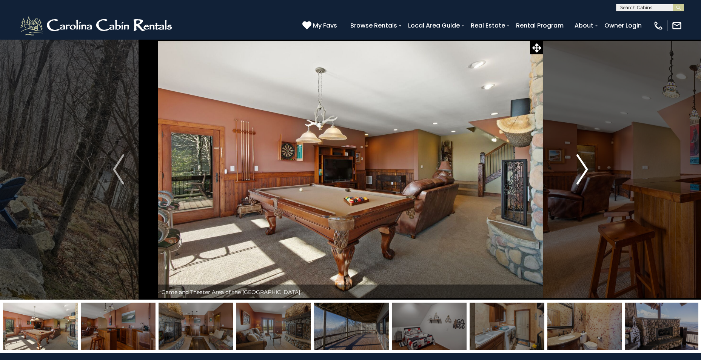
click at [580, 175] on img "Next" at bounding box center [582, 169] width 11 height 30
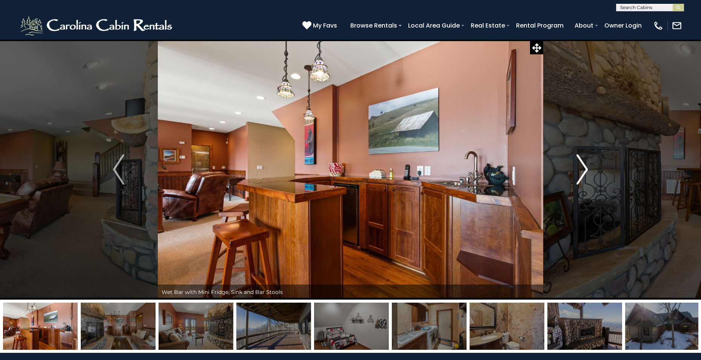
click at [580, 175] on img "Next" at bounding box center [582, 169] width 11 height 30
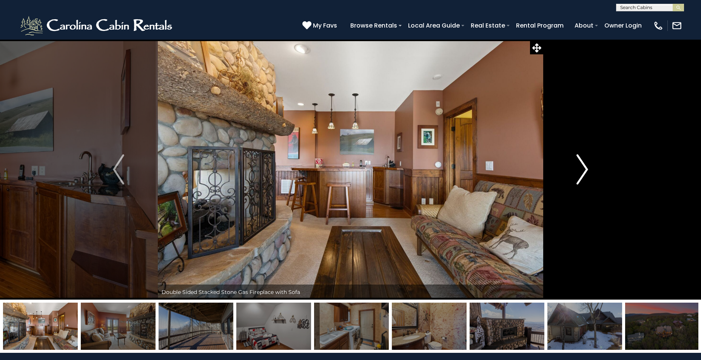
click at [580, 175] on img "Next" at bounding box center [582, 169] width 11 height 30
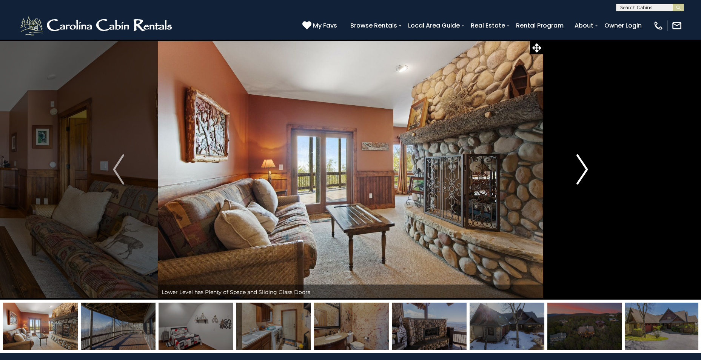
click at [580, 175] on img "Next" at bounding box center [582, 169] width 11 height 30
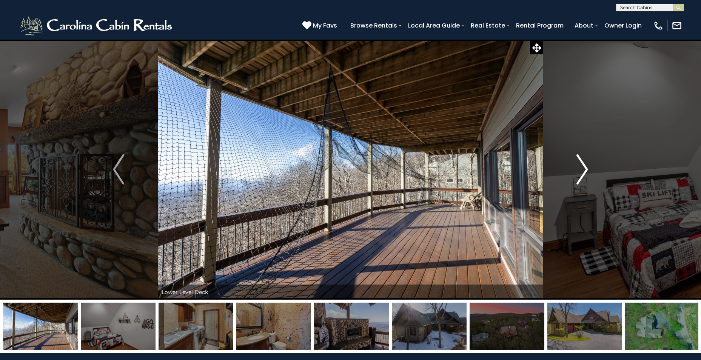
click at [579, 174] on img "Next" at bounding box center [582, 169] width 11 height 30
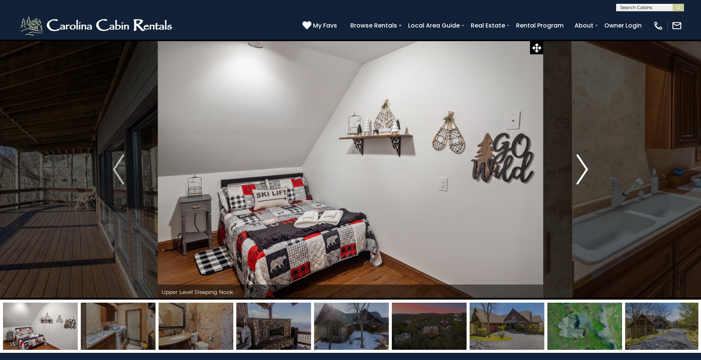
click at [579, 174] on img "Next" at bounding box center [582, 169] width 11 height 30
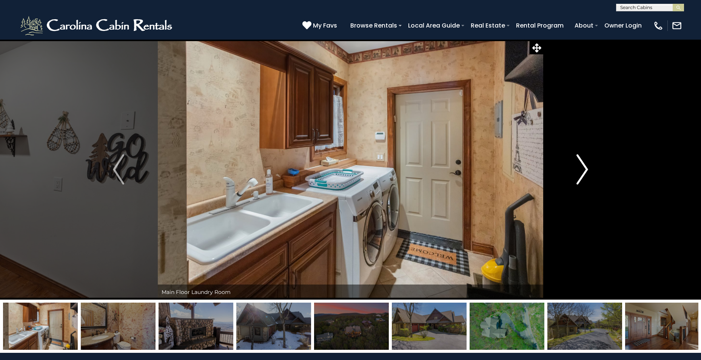
click at [579, 174] on img "Next" at bounding box center [582, 169] width 11 height 30
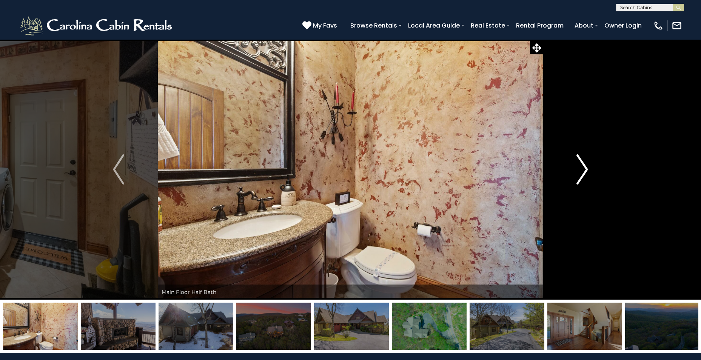
click at [579, 174] on img "Next" at bounding box center [582, 169] width 11 height 30
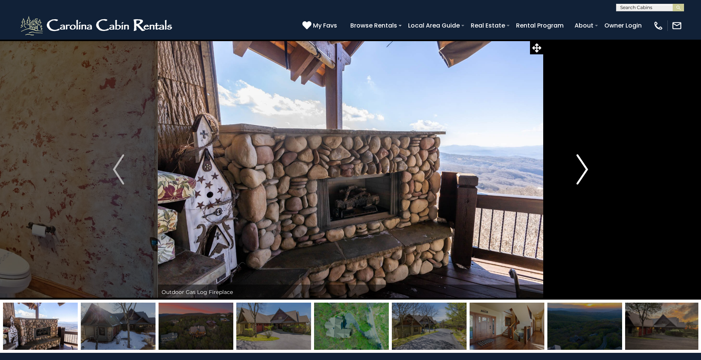
click at [579, 174] on img "Next" at bounding box center [582, 169] width 11 height 30
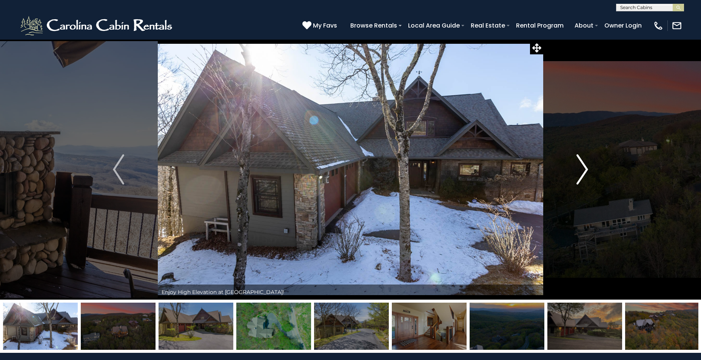
click at [579, 174] on img "Next" at bounding box center [582, 169] width 11 height 30
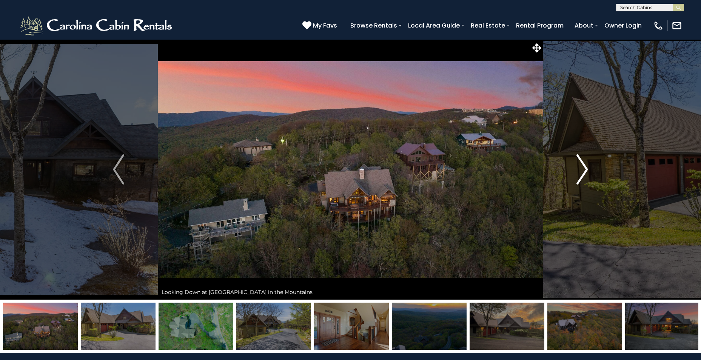
click at [579, 174] on img "Next" at bounding box center [582, 169] width 11 height 30
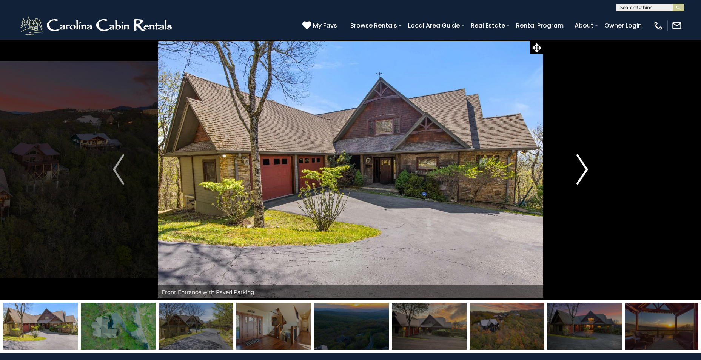
click at [579, 174] on img "Next" at bounding box center [582, 169] width 11 height 30
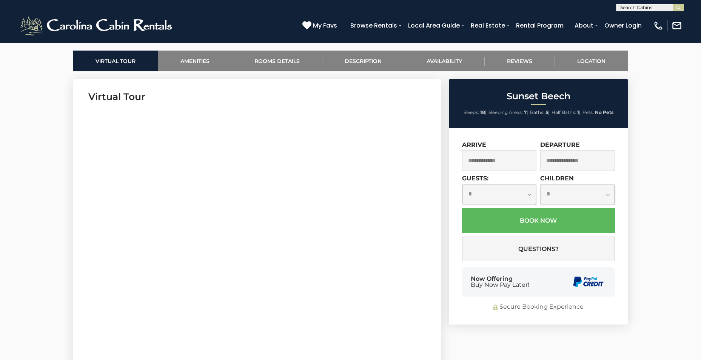
scroll to position [377, 0]
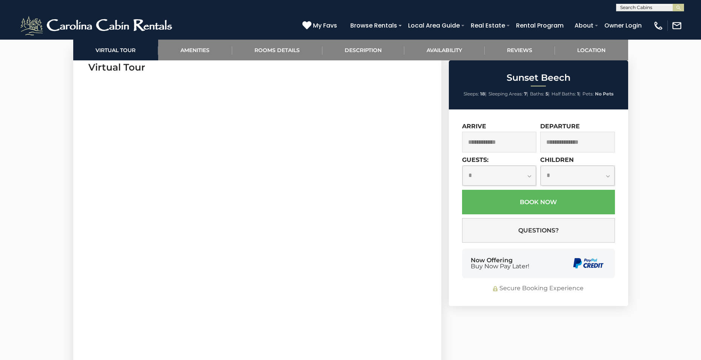
click at [499, 142] on input "text" at bounding box center [499, 142] width 75 height 21
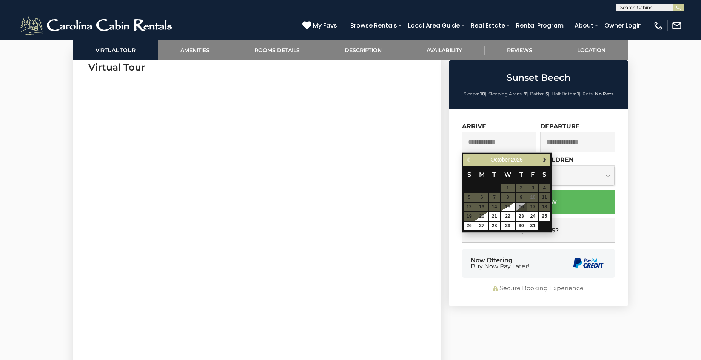
click at [545, 161] on span "Next" at bounding box center [544, 160] width 6 height 6
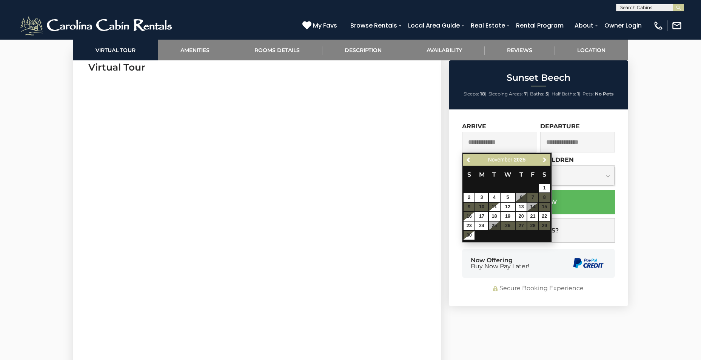
click at [545, 161] on span "Next" at bounding box center [544, 160] width 6 height 6
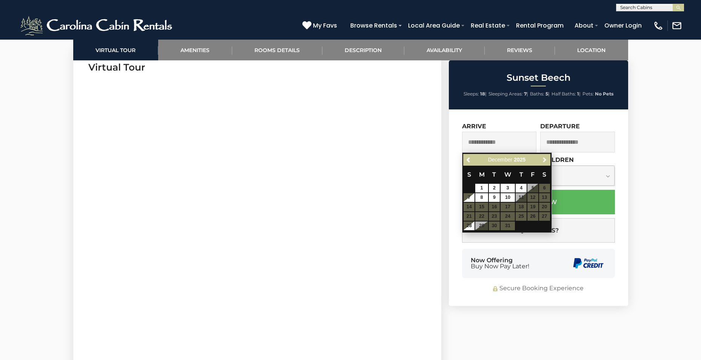
click at [545, 161] on span "Next" at bounding box center [544, 160] width 6 height 6
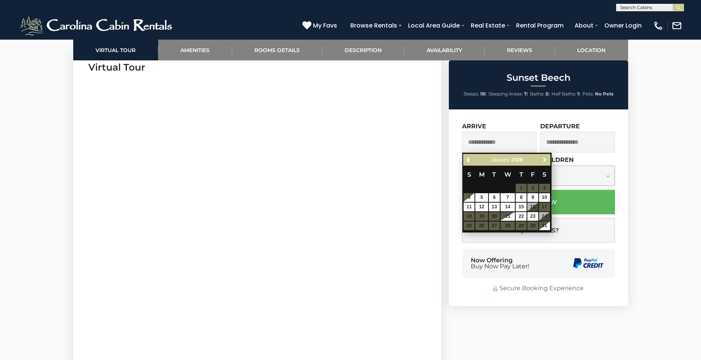
click at [545, 161] on span "Next" at bounding box center [544, 160] width 6 height 6
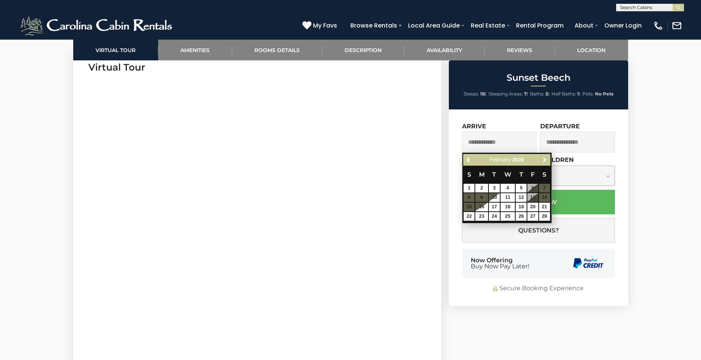
click at [545, 161] on span "Next" at bounding box center [544, 160] width 6 height 6
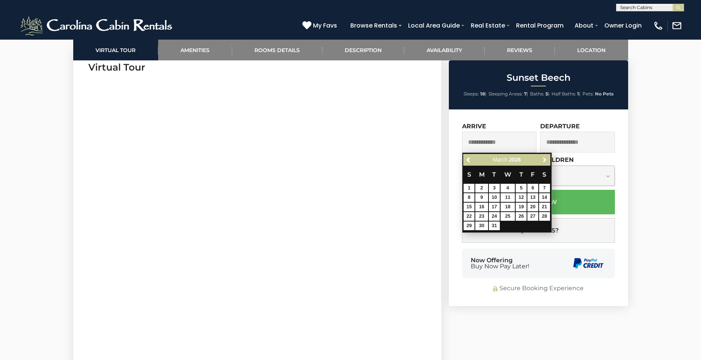
click at [545, 161] on span "Next" at bounding box center [544, 160] width 6 height 6
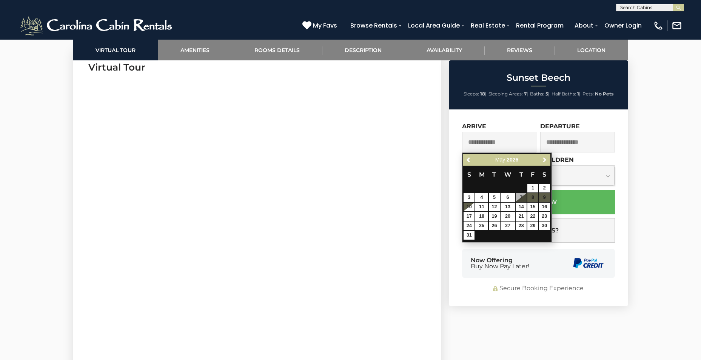
click at [545, 161] on span "Next" at bounding box center [544, 160] width 6 height 6
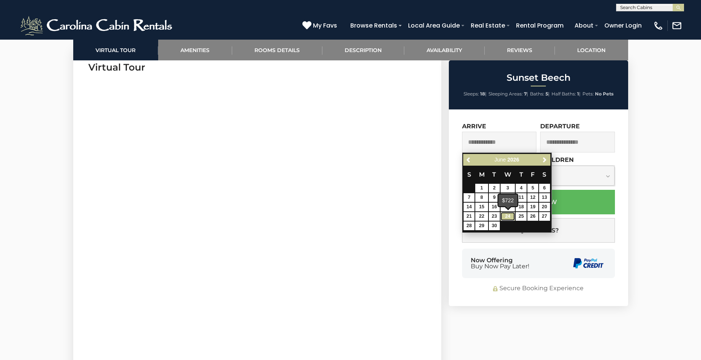
click at [507, 217] on link "24" at bounding box center [507, 216] width 14 height 9
type input "**********"
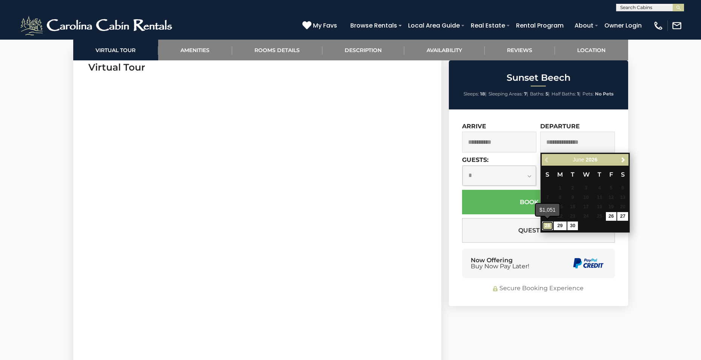
click at [549, 226] on link "28" at bounding box center [547, 225] width 11 height 9
type input "**********"
